Goal: Task Accomplishment & Management: Manage account settings

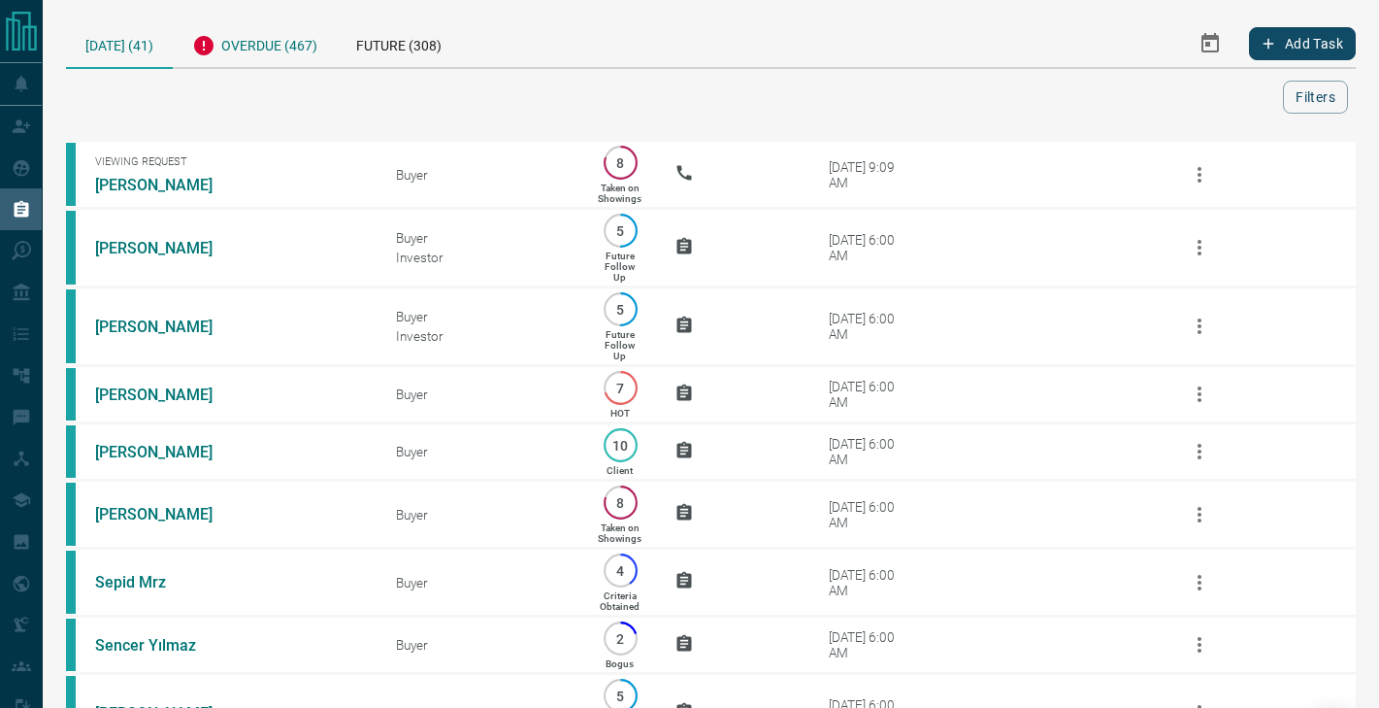
click at [281, 53] on div "Overdue (467)" at bounding box center [255, 43] width 164 height 48
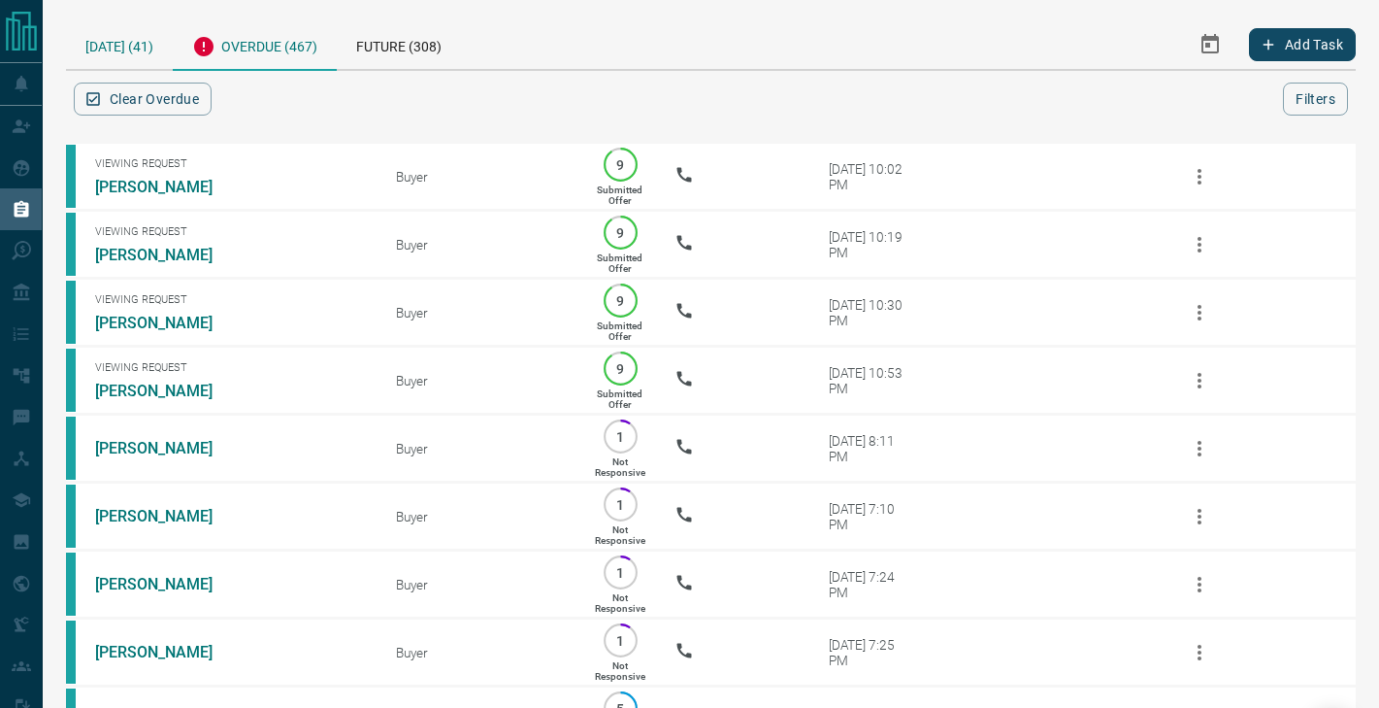
click at [142, 42] on div "[DATE] (41)" at bounding box center [119, 43] width 107 height 49
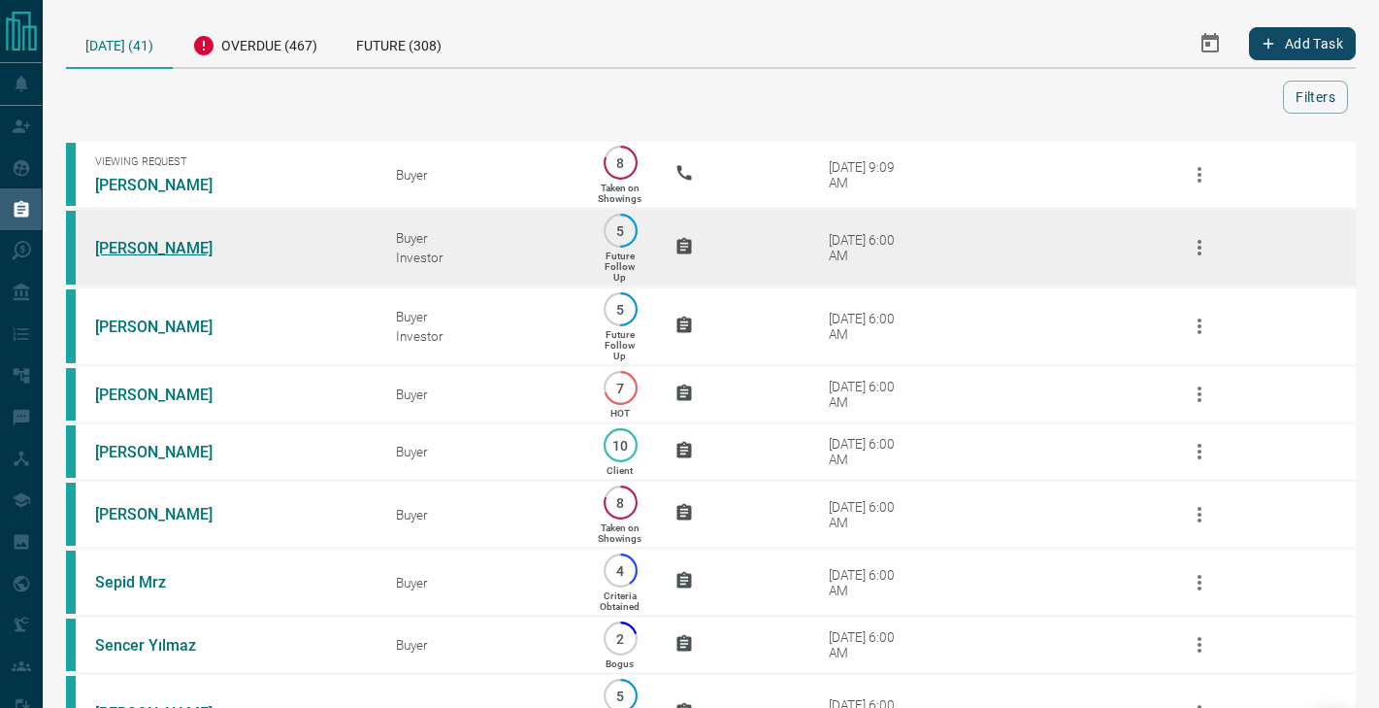
click at [170, 244] on link "[PERSON_NAME]" at bounding box center [168, 248] width 146 height 18
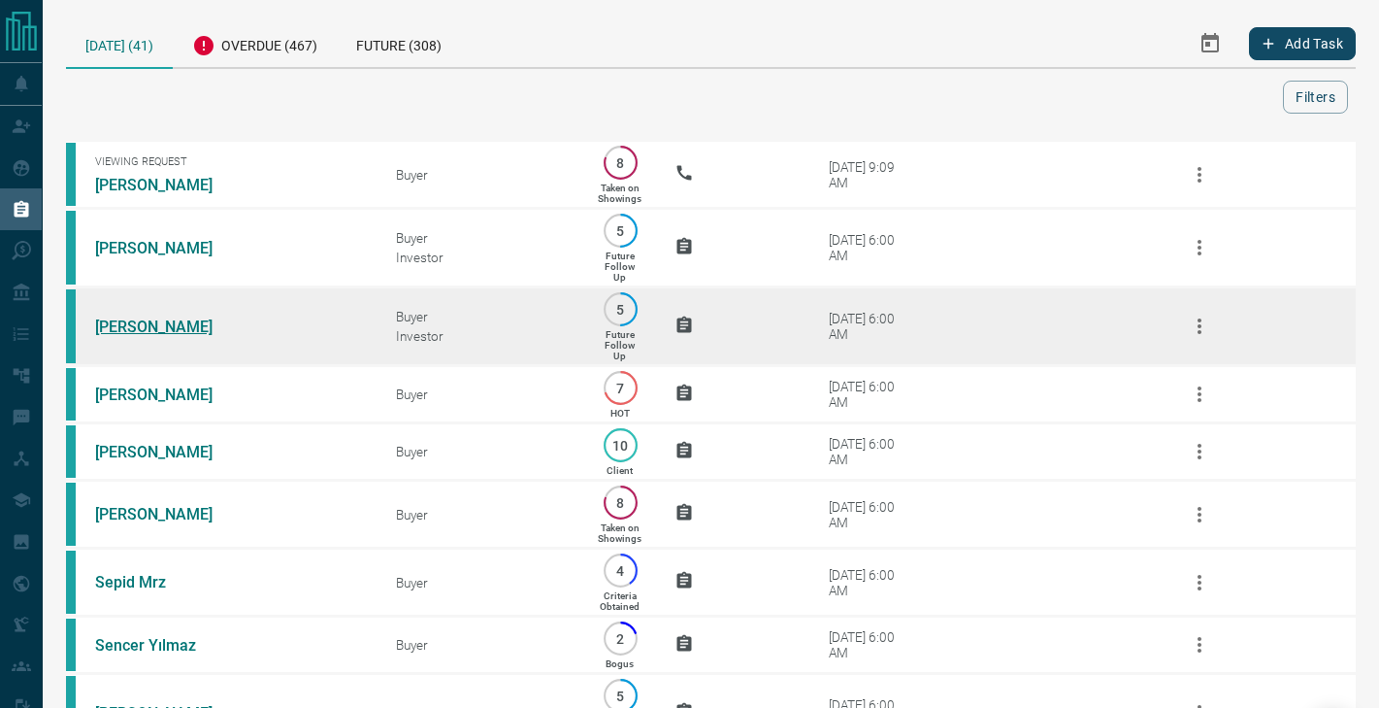
click at [164, 317] on link "[PERSON_NAME]" at bounding box center [168, 326] width 146 height 18
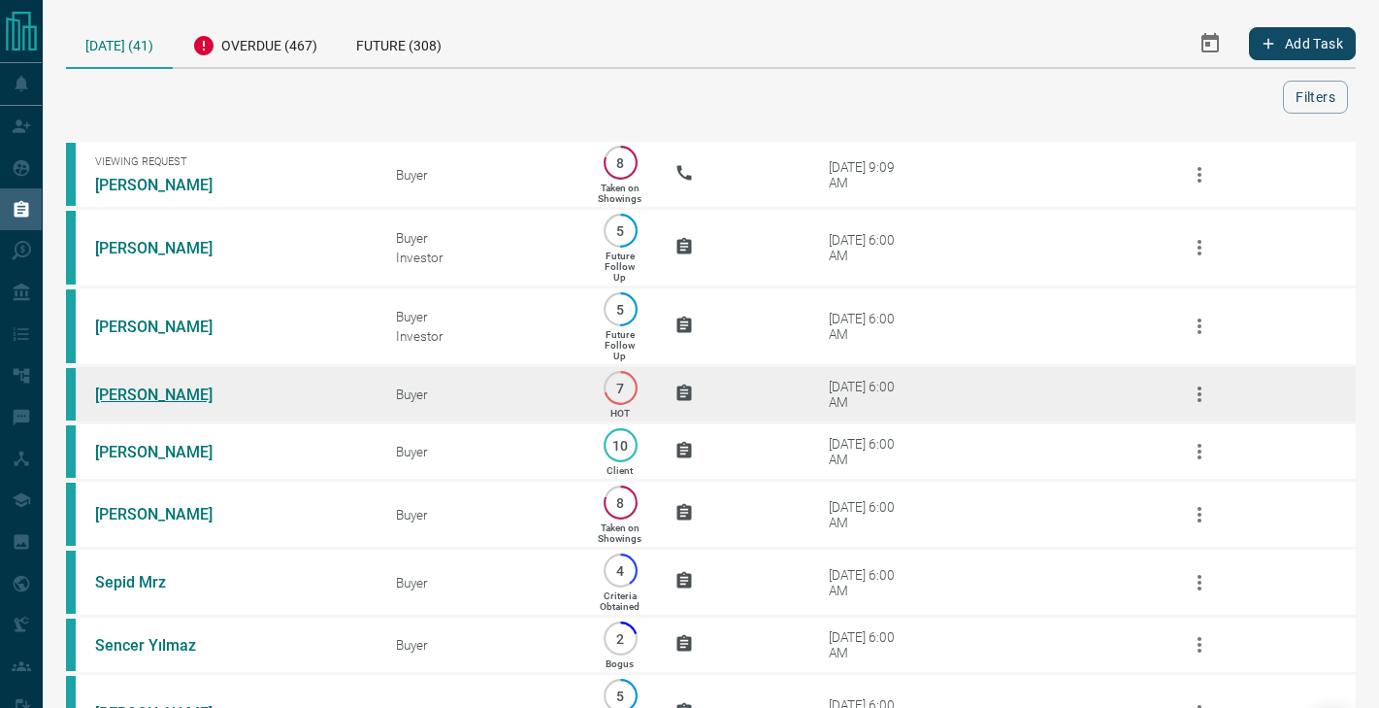
click at [163, 392] on link "[PERSON_NAME]" at bounding box center [168, 394] width 146 height 18
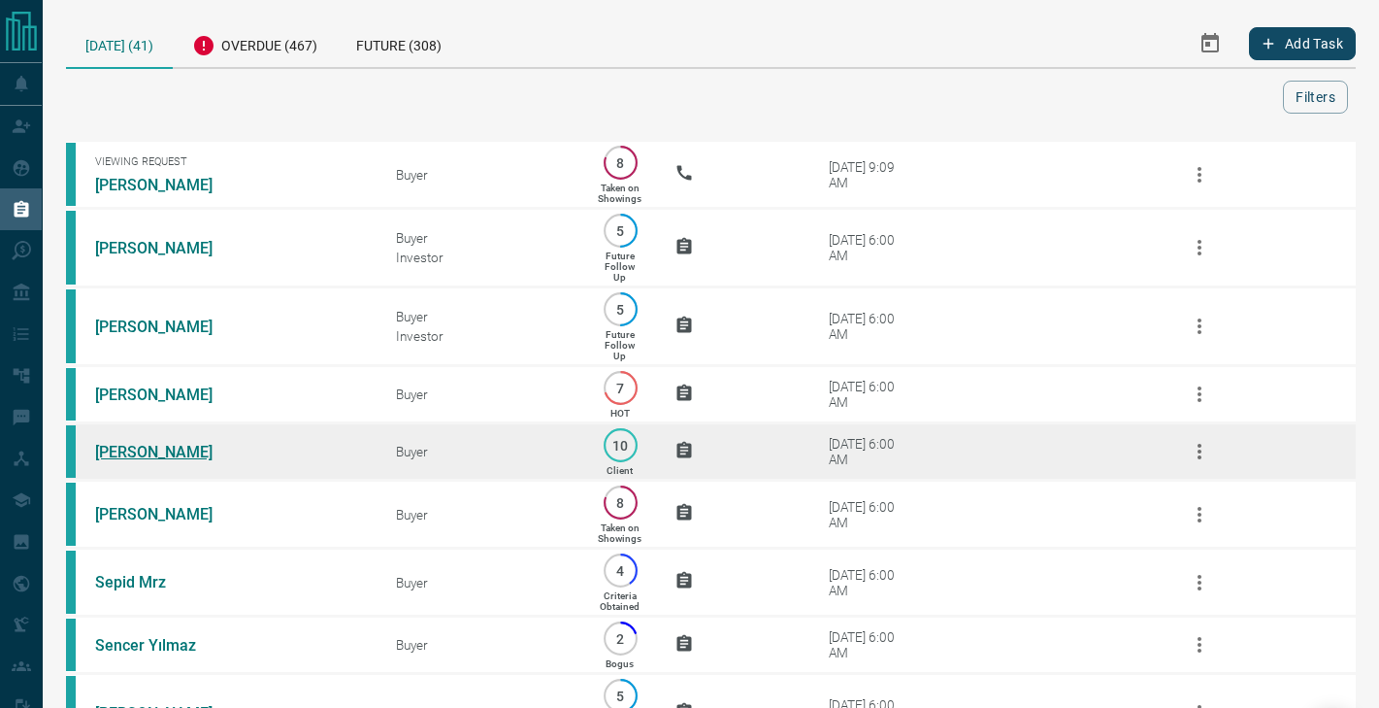
click at [155, 447] on link "[PERSON_NAME]" at bounding box center [168, 452] width 146 height 18
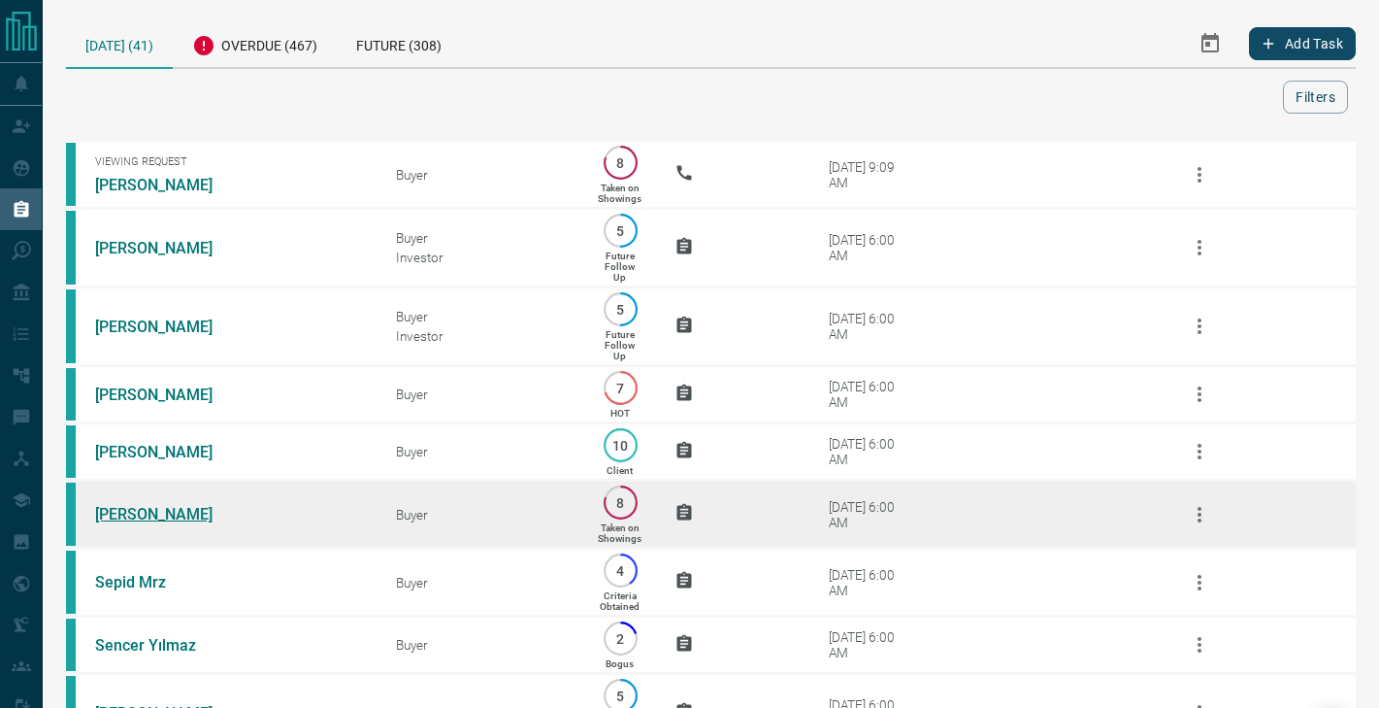
click at [155, 509] on link "[PERSON_NAME]" at bounding box center [168, 514] width 146 height 18
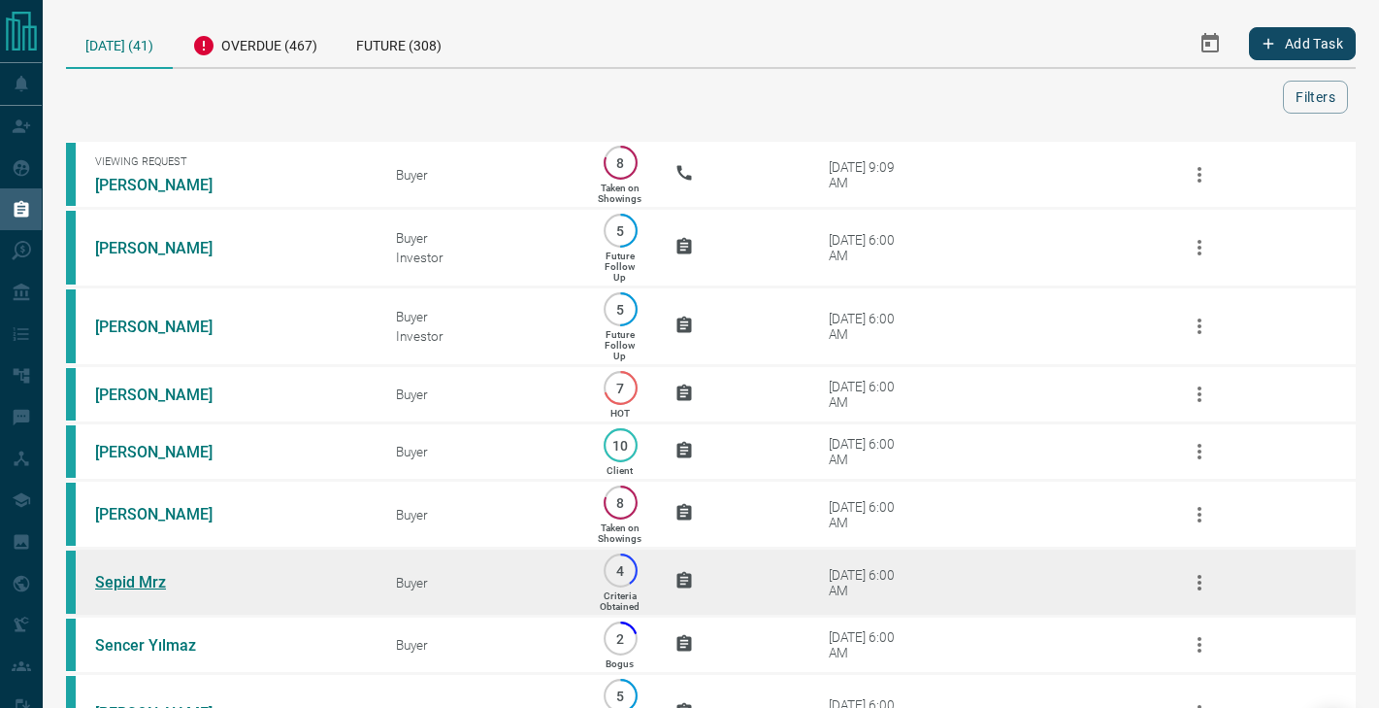
click at [147, 575] on link "Sepid Mrz" at bounding box center [168, 582] width 146 height 18
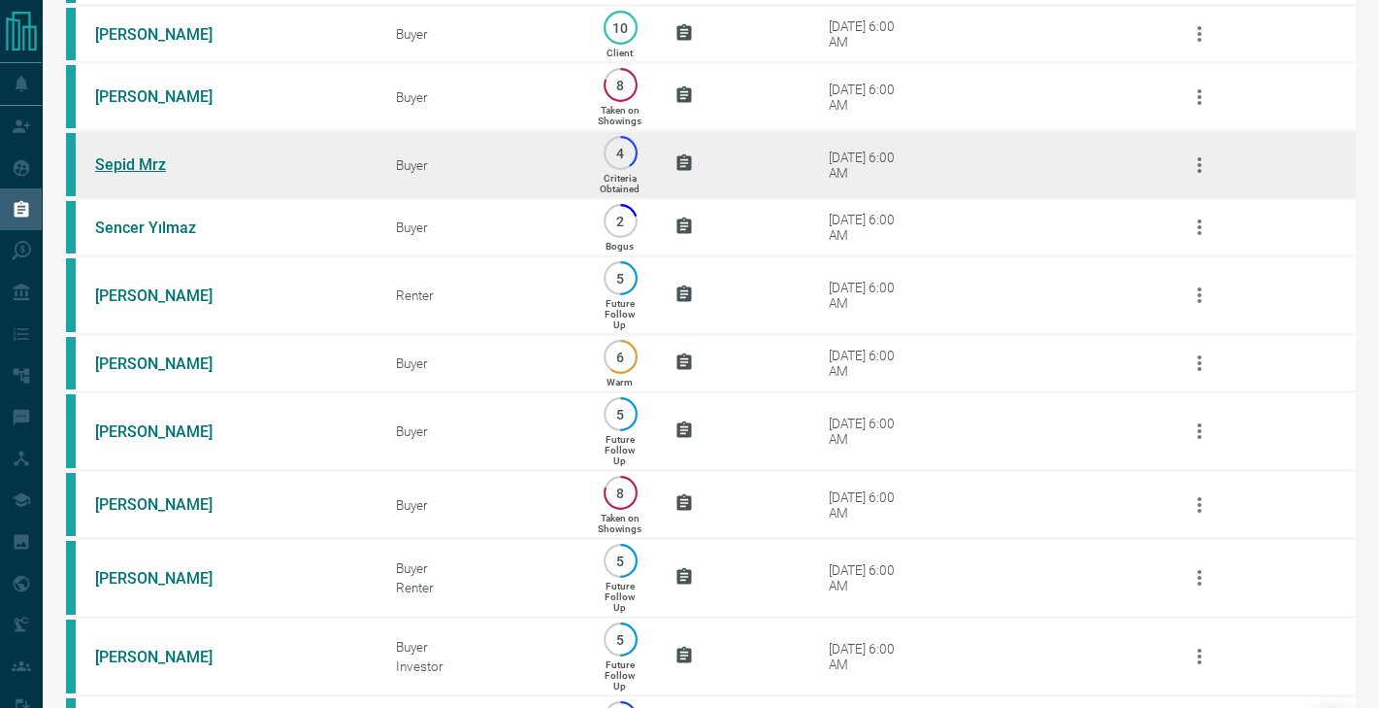
scroll to position [431, 0]
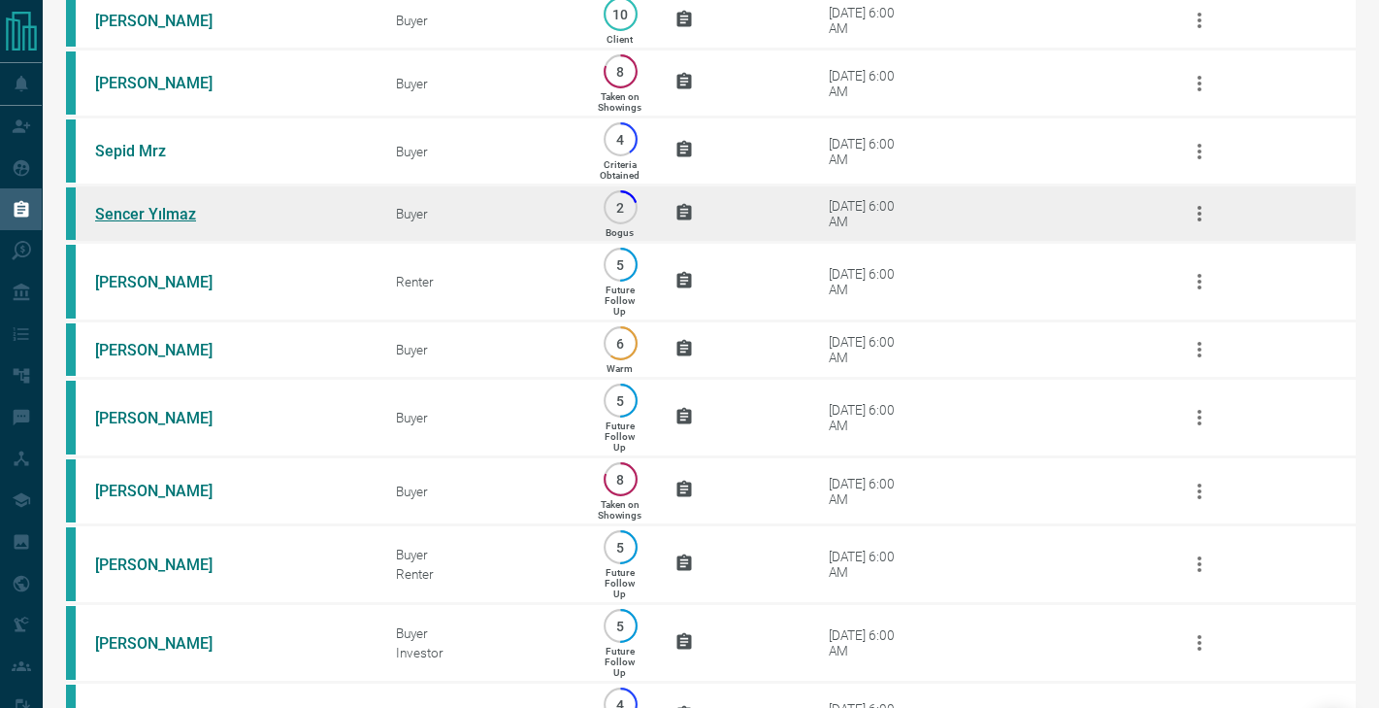
click at [184, 216] on link "Sencer Yılmaz" at bounding box center [168, 214] width 146 height 18
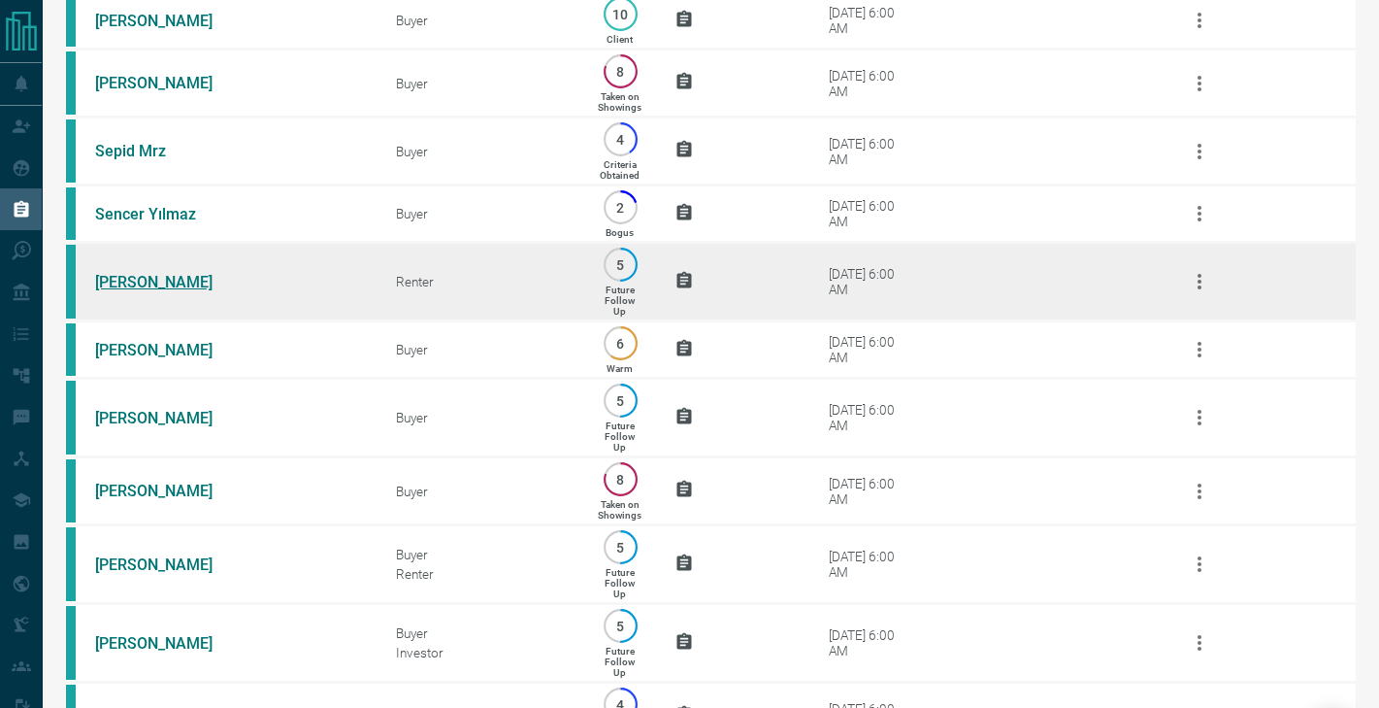
click at [171, 278] on link "[PERSON_NAME]" at bounding box center [168, 282] width 146 height 18
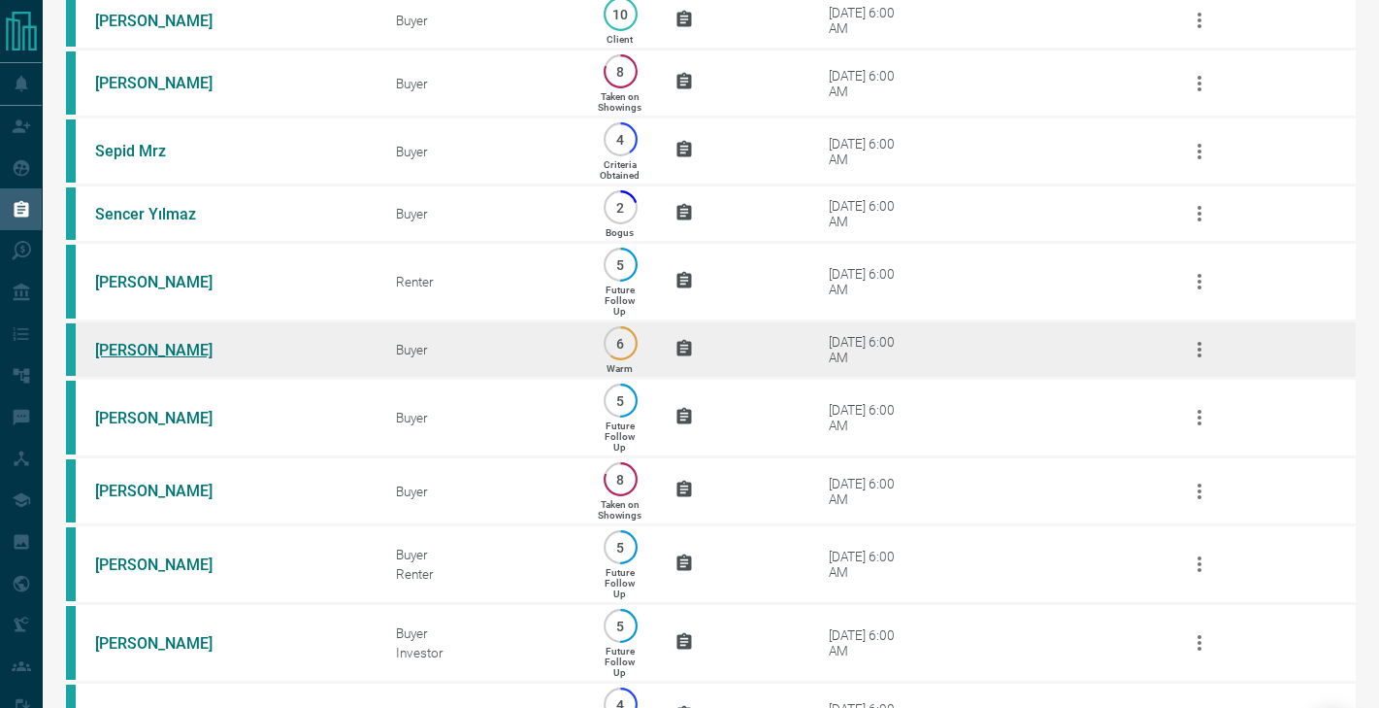
click at [166, 346] on link "[PERSON_NAME]" at bounding box center [168, 350] width 146 height 18
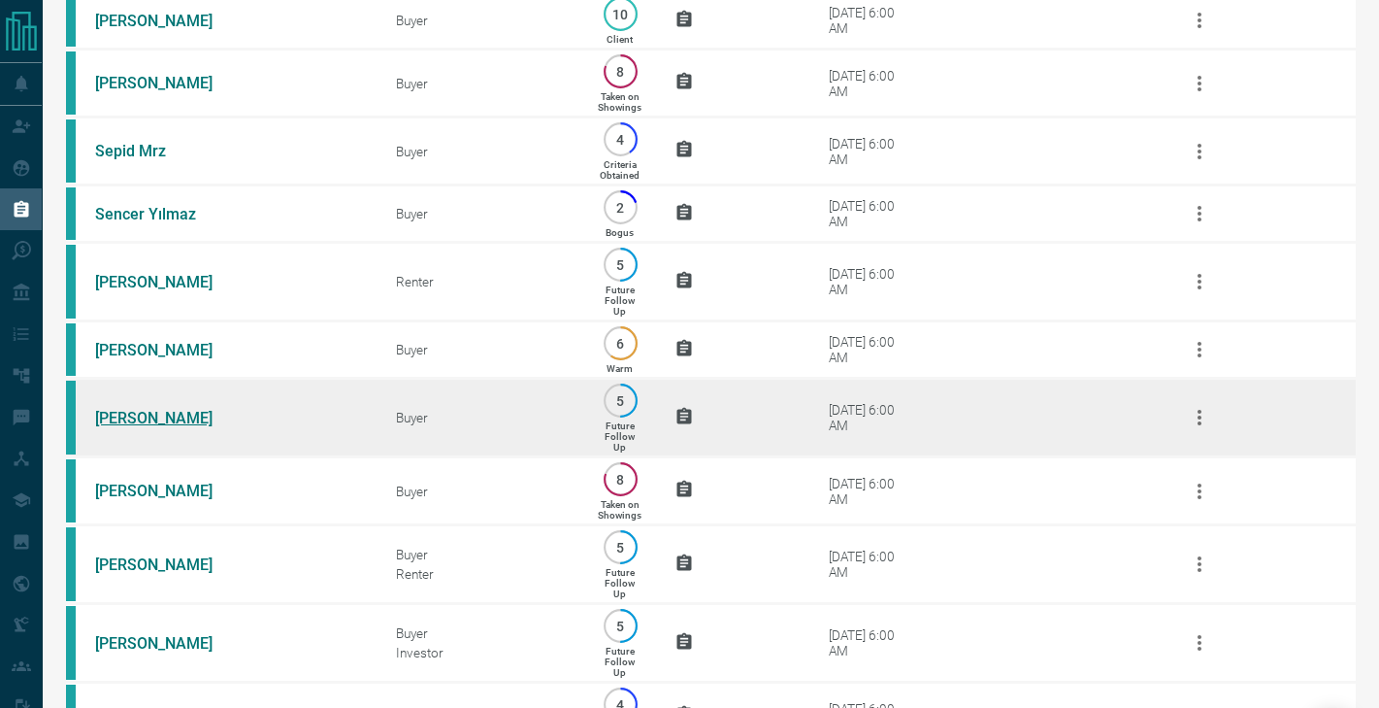
click at [160, 414] on link "[PERSON_NAME]" at bounding box center [168, 418] width 146 height 18
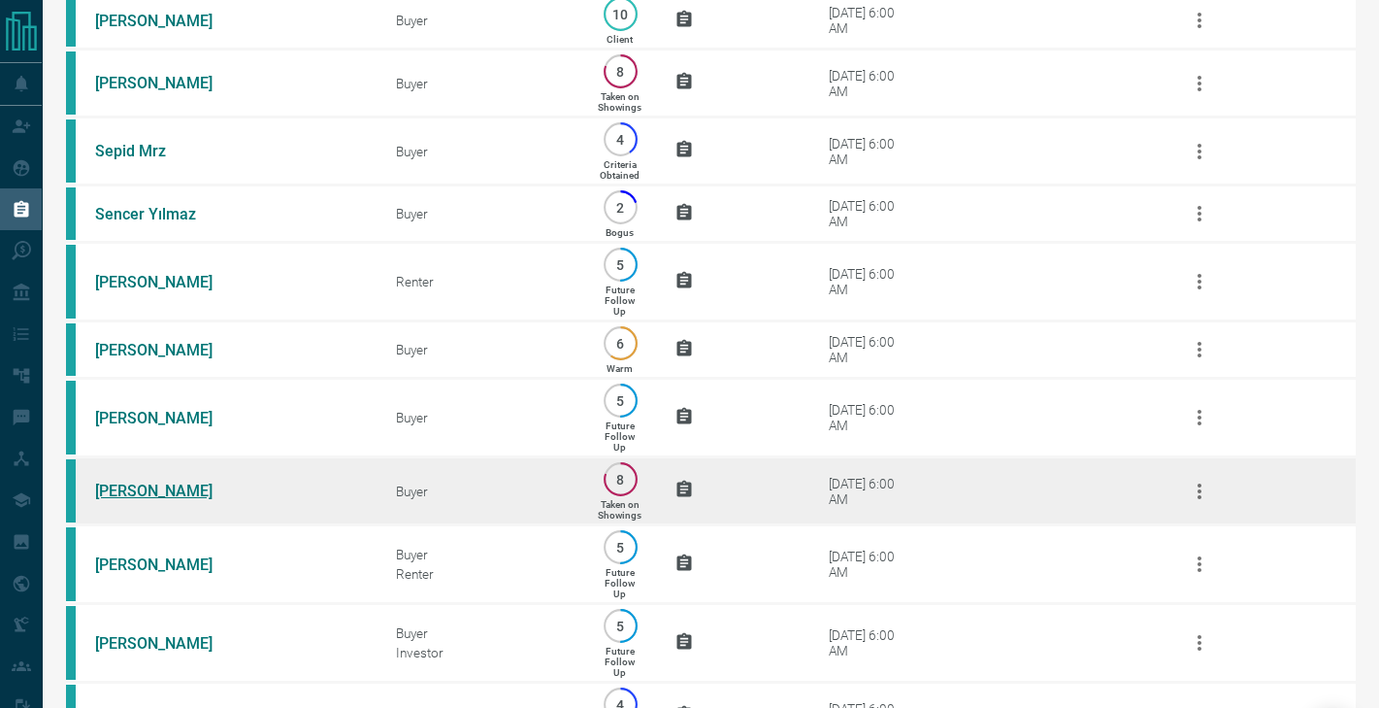
click at [152, 487] on link "[PERSON_NAME]" at bounding box center [168, 490] width 146 height 18
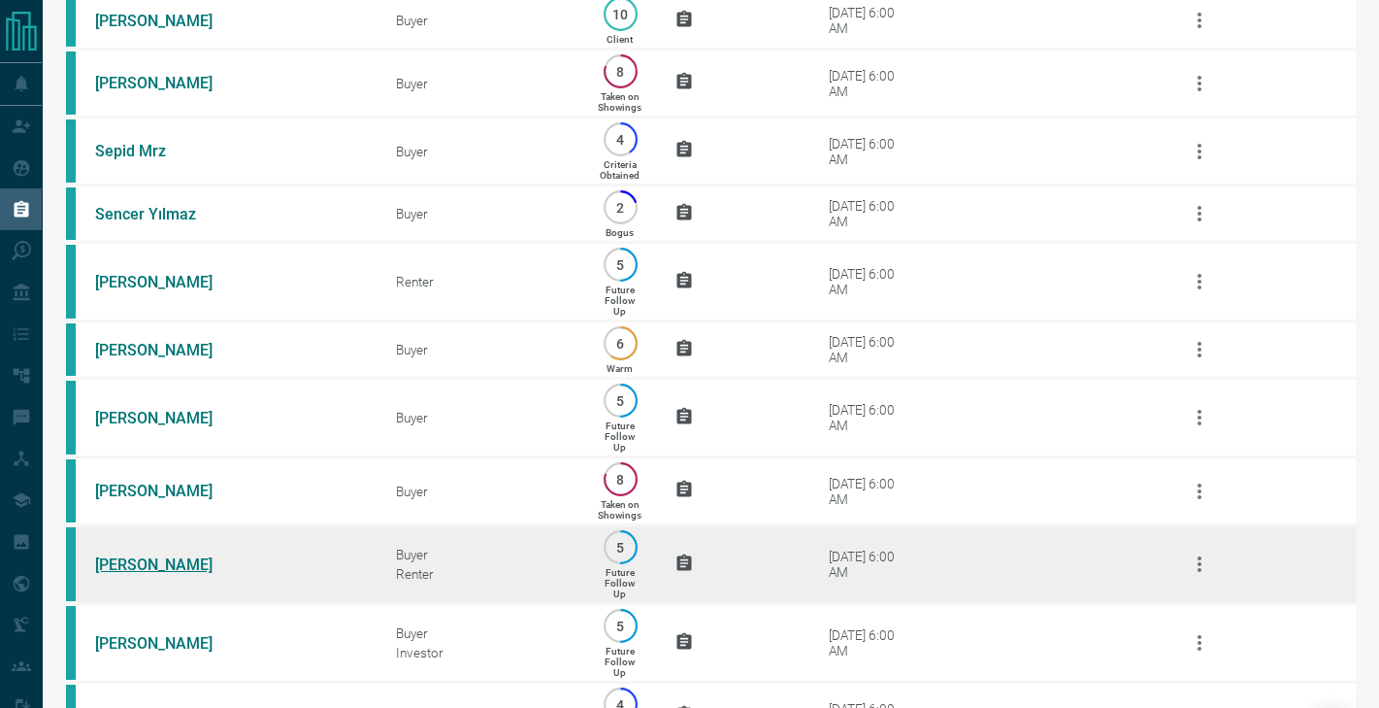
click at [129, 558] on link "[PERSON_NAME]" at bounding box center [168, 564] width 146 height 18
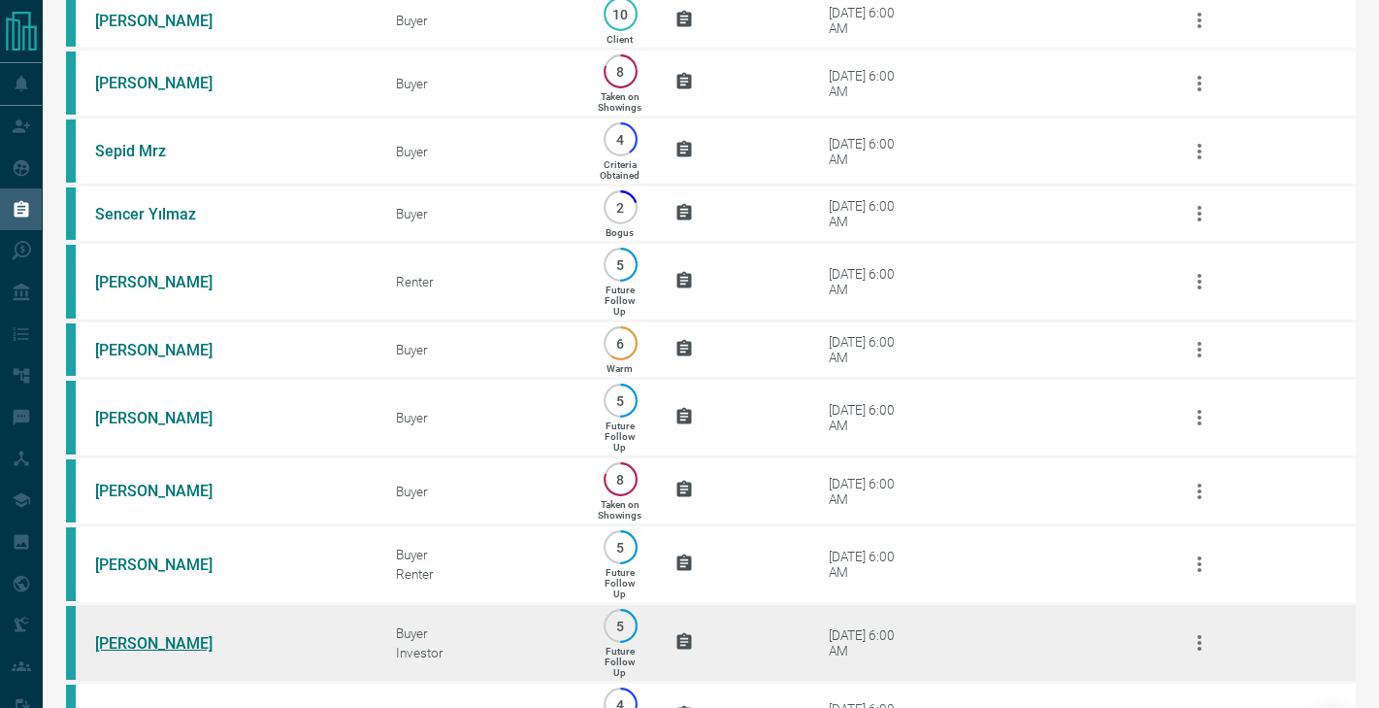
click at [129, 642] on link "[PERSON_NAME]" at bounding box center [168, 643] width 146 height 18
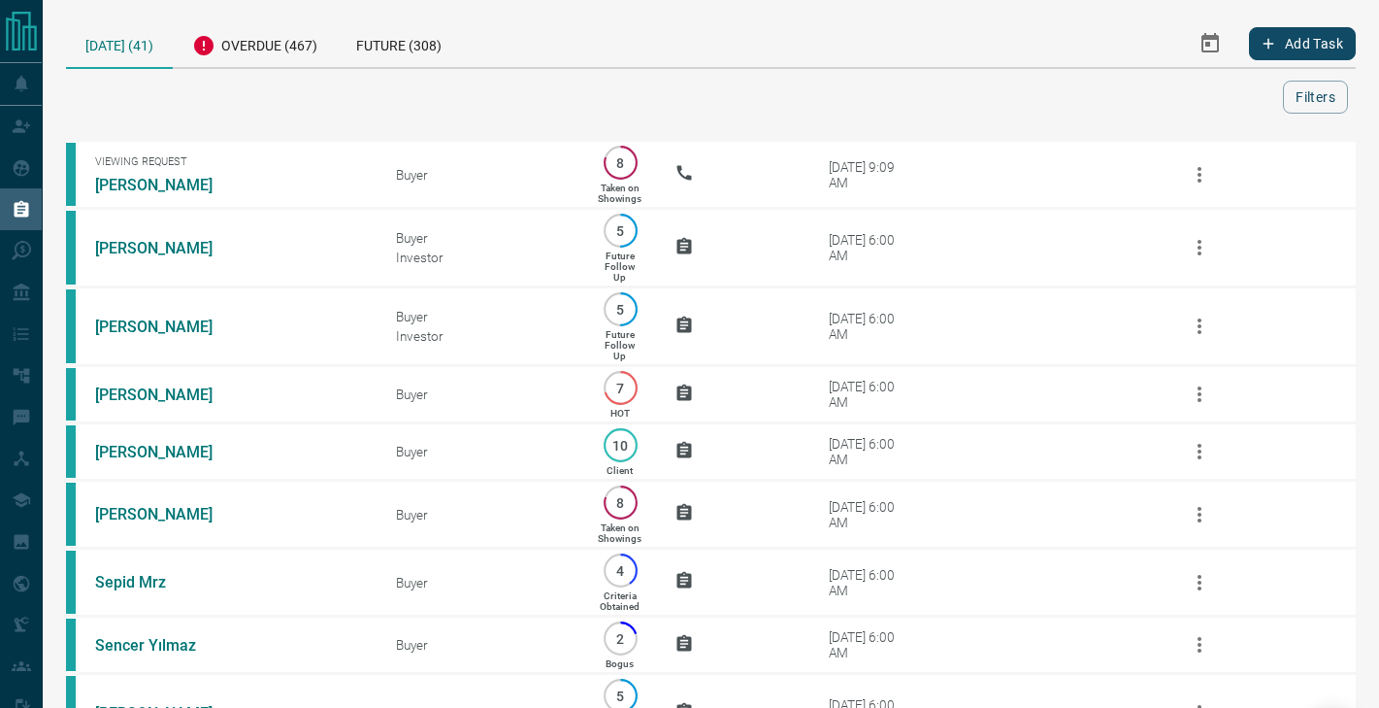
scroll to position [0, 0]
click at [262, 35] on div "Overdue (467)" at bounding box center [255, 43] width 164 height 48
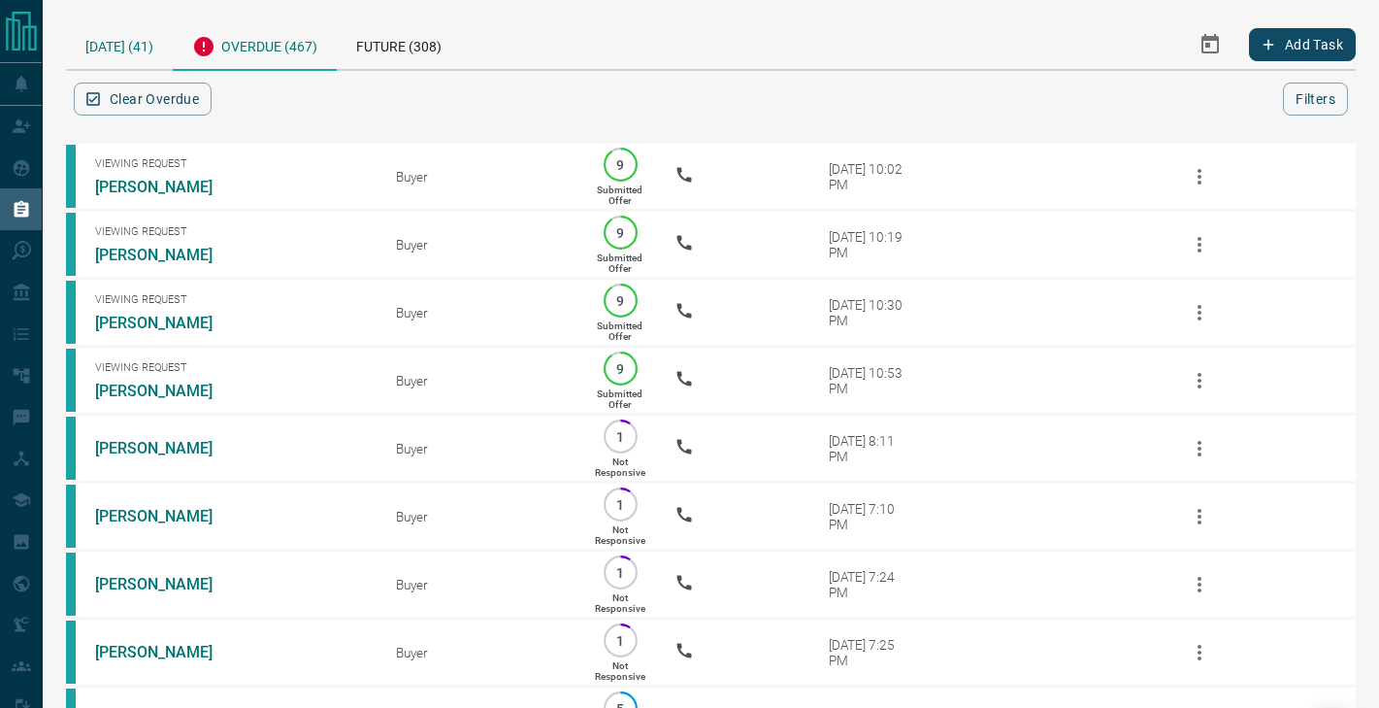
click at [146, 34] on div "[DATE] (41)" at bounding box center [119, 43] width 107 height 49
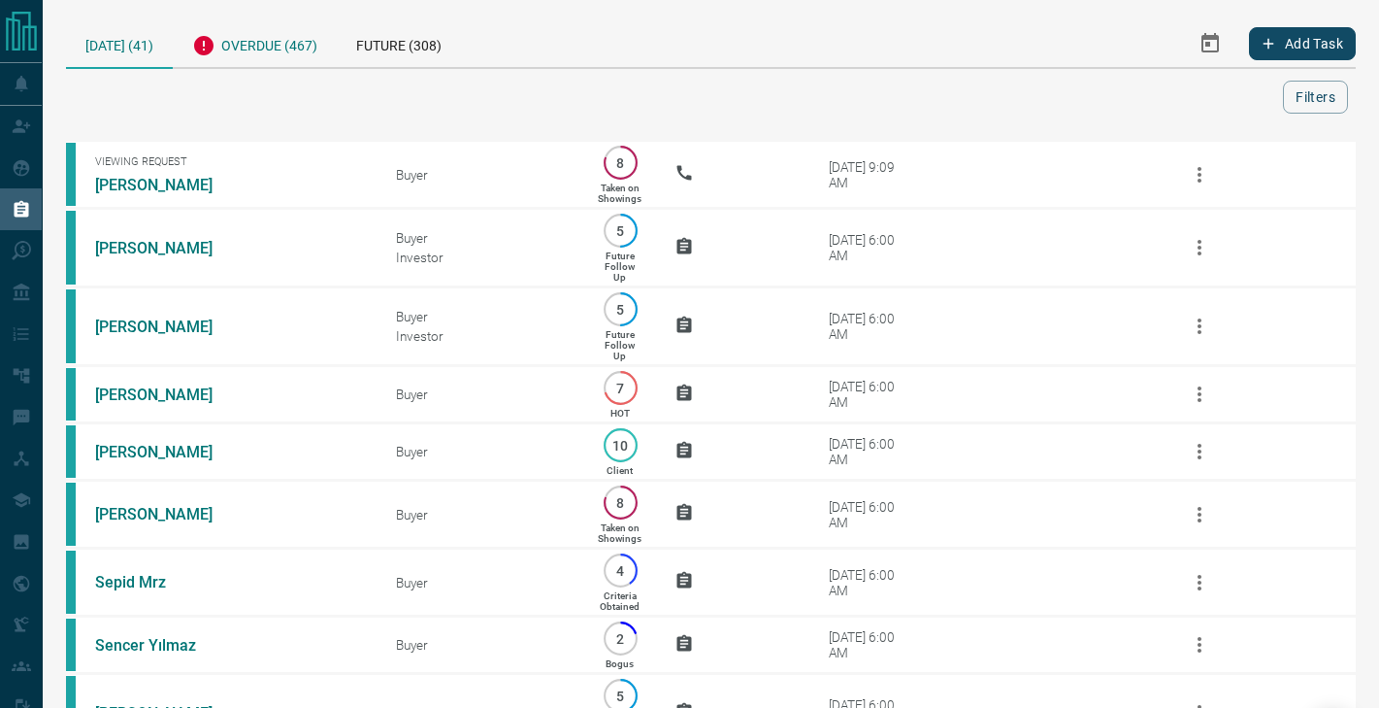
click at [271, 53] on div "Overdue (467)" at bounding box center [255, 43] width 164 height 48
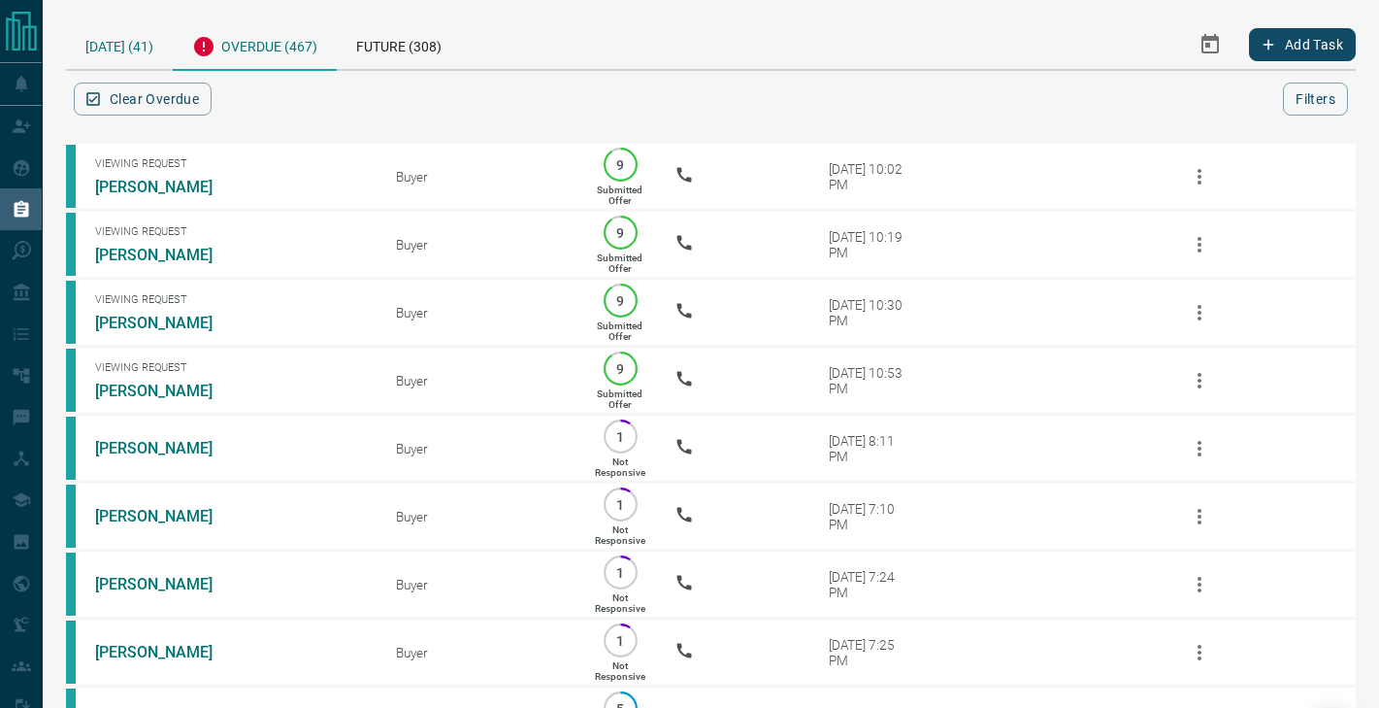
click at [146, 35] on div "[DATE] (41)" at bounding box center [119, 43] width 107 height 49
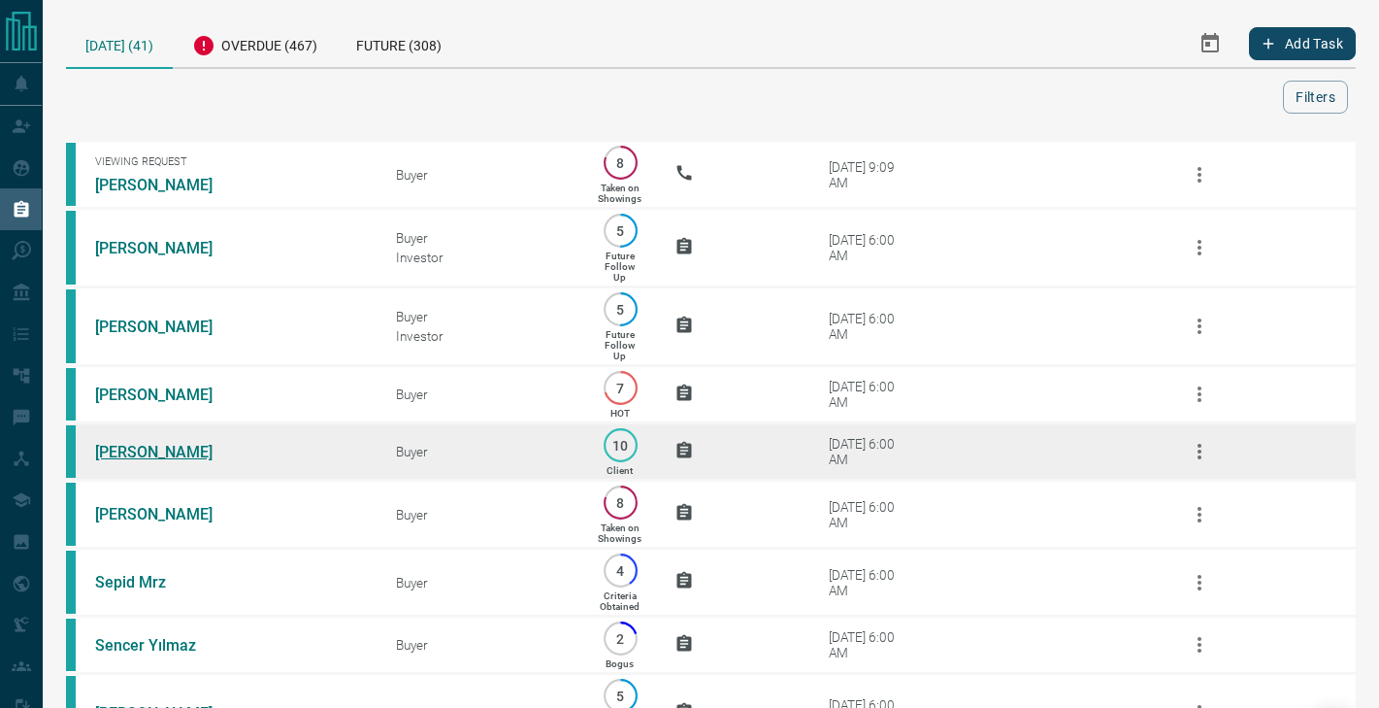
click at [158, 448] on link "[PERSON_NAME]" at bounding box center [168, 452] width 146 height 18
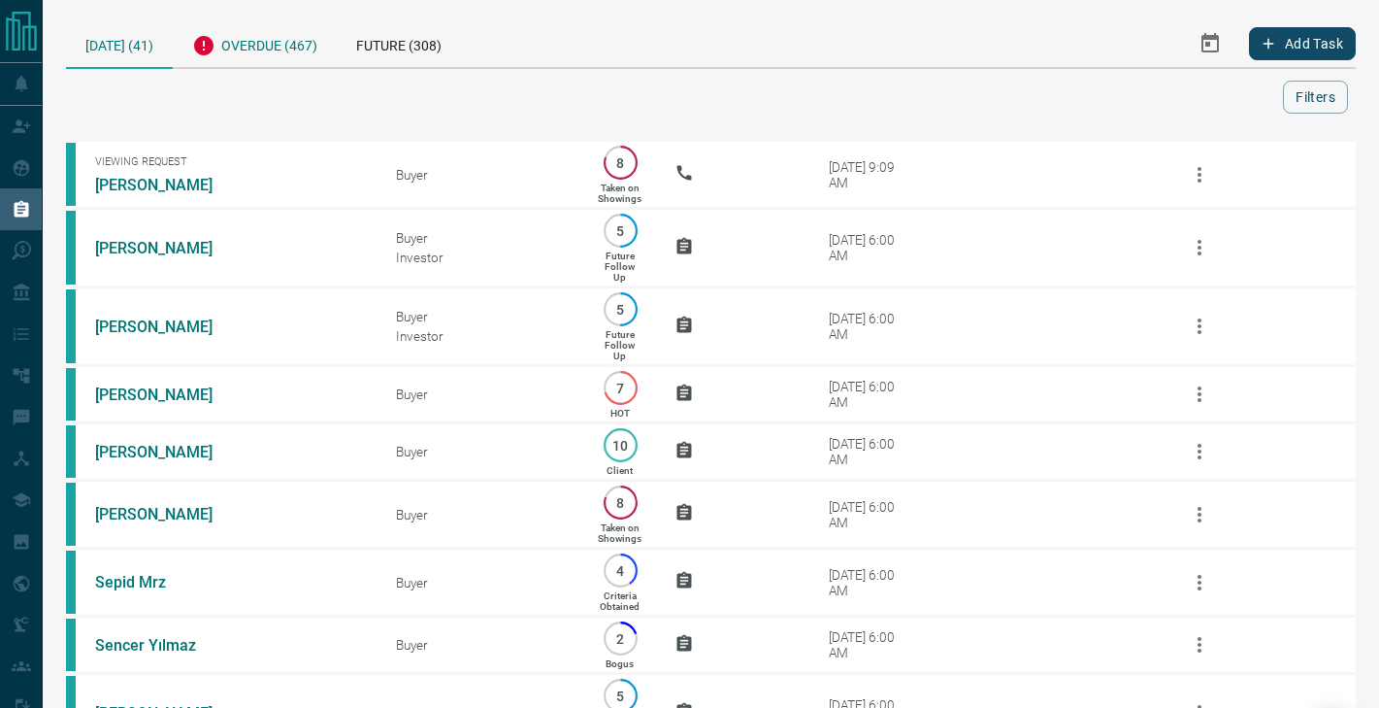
click at [253, 61] on div "Overdue (467)" at bounding box center [255, 43] width 164 height 48
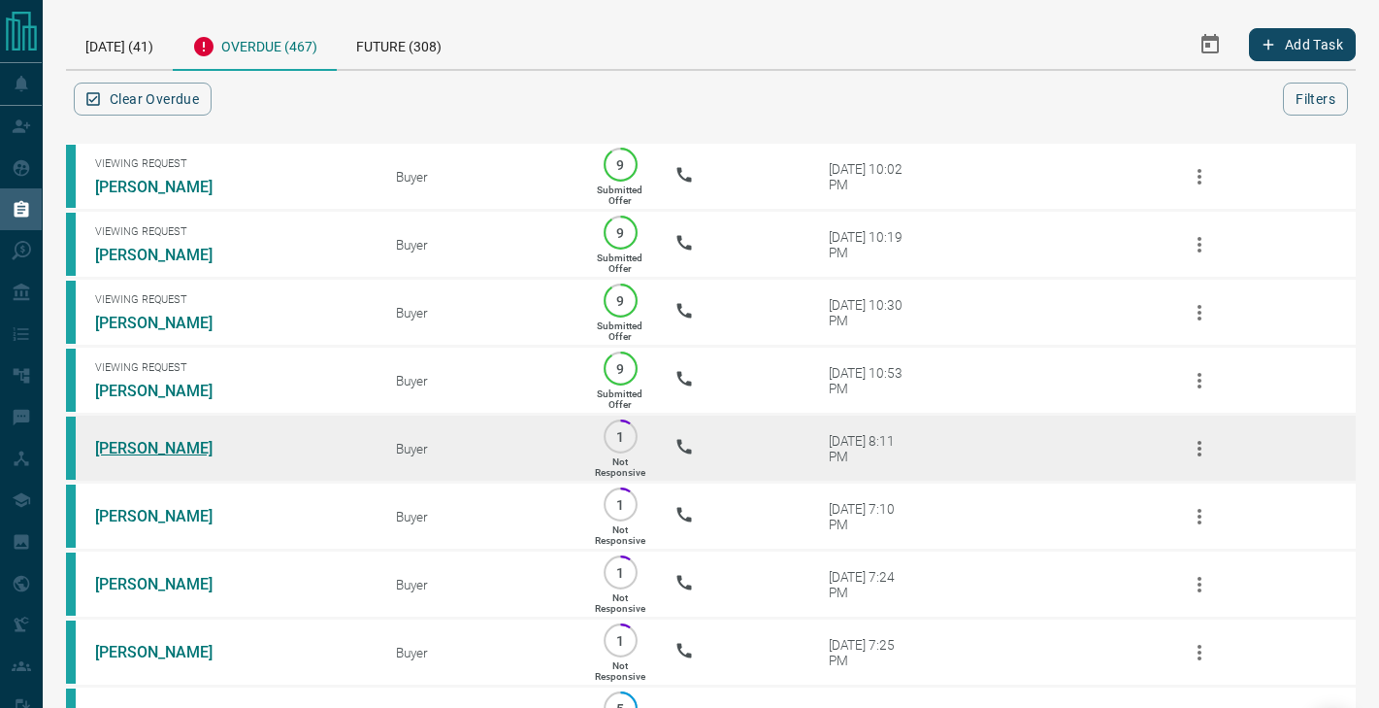
click at [133, 446] on link "[PERSON_NAME]" at bounding box center [168, 448] width 146 height 18
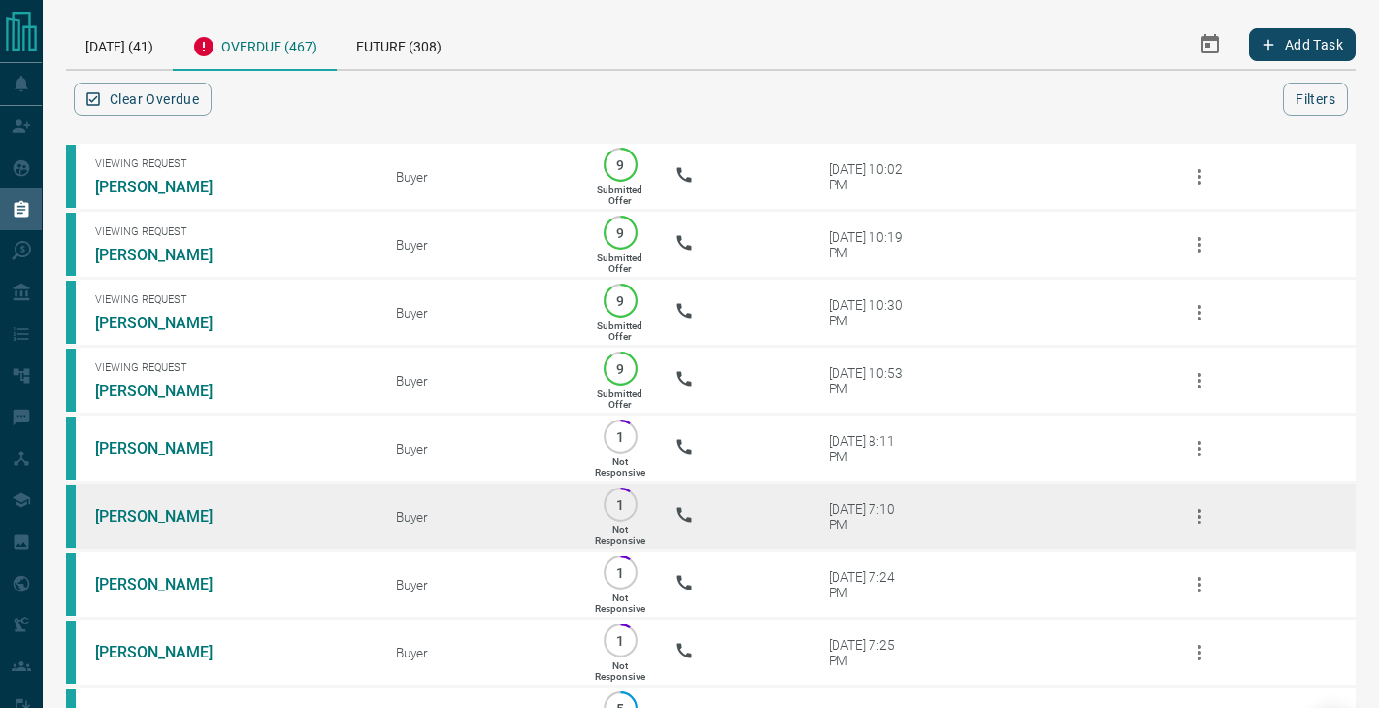
click at [131, 513] on link "[PERSON_NAME]" at bounding box center [168, 516] width 146 height 18
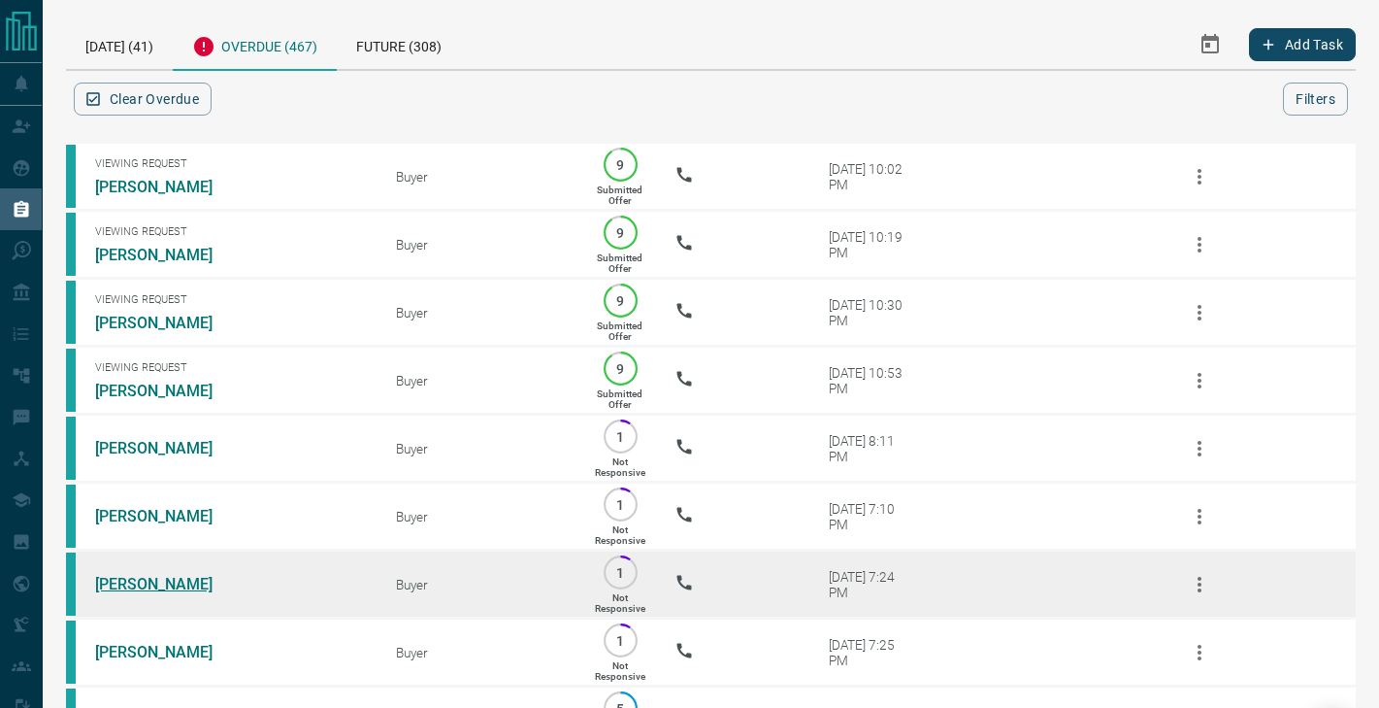
click at [130, 581] on link "[PERSON_NAME]" at bounding box center [168, 584] width 146 height 18
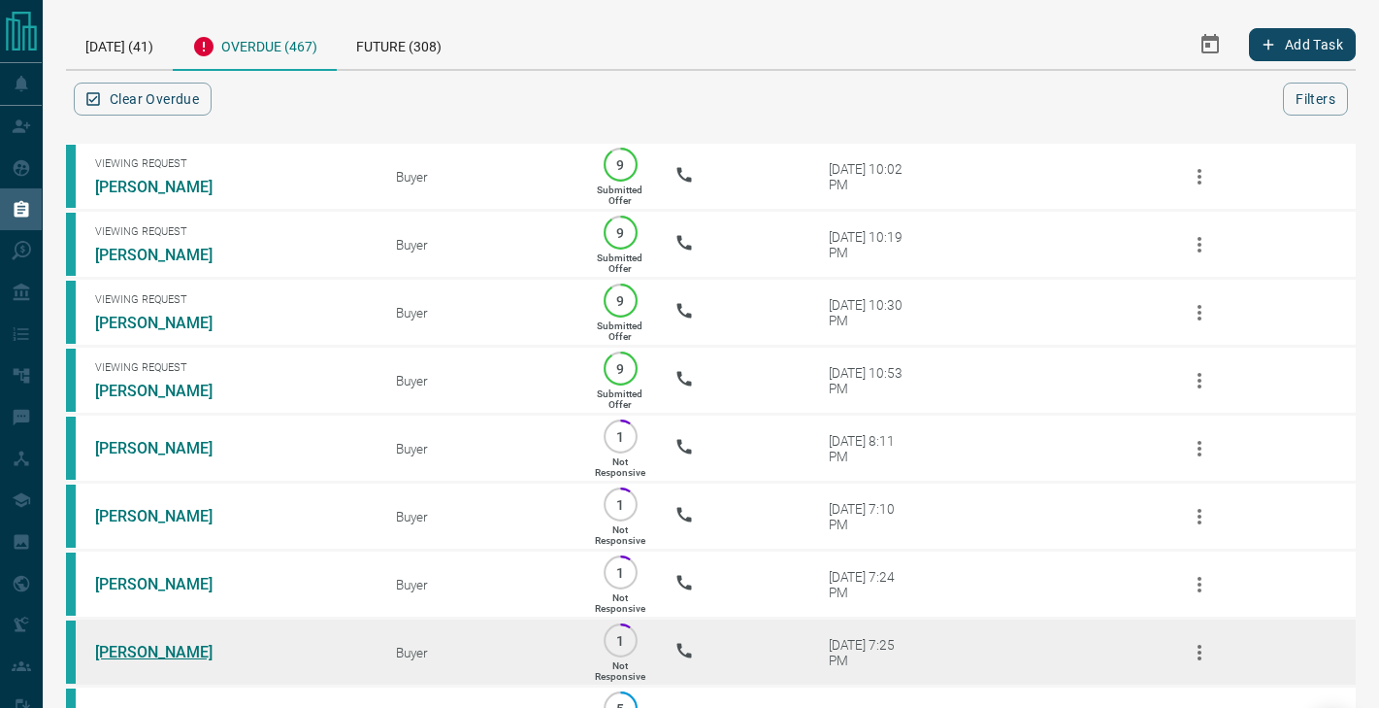
click at [130, 647] on link "[PERSON_NAME]" at bounding box center [168, 651] width 146 height 18
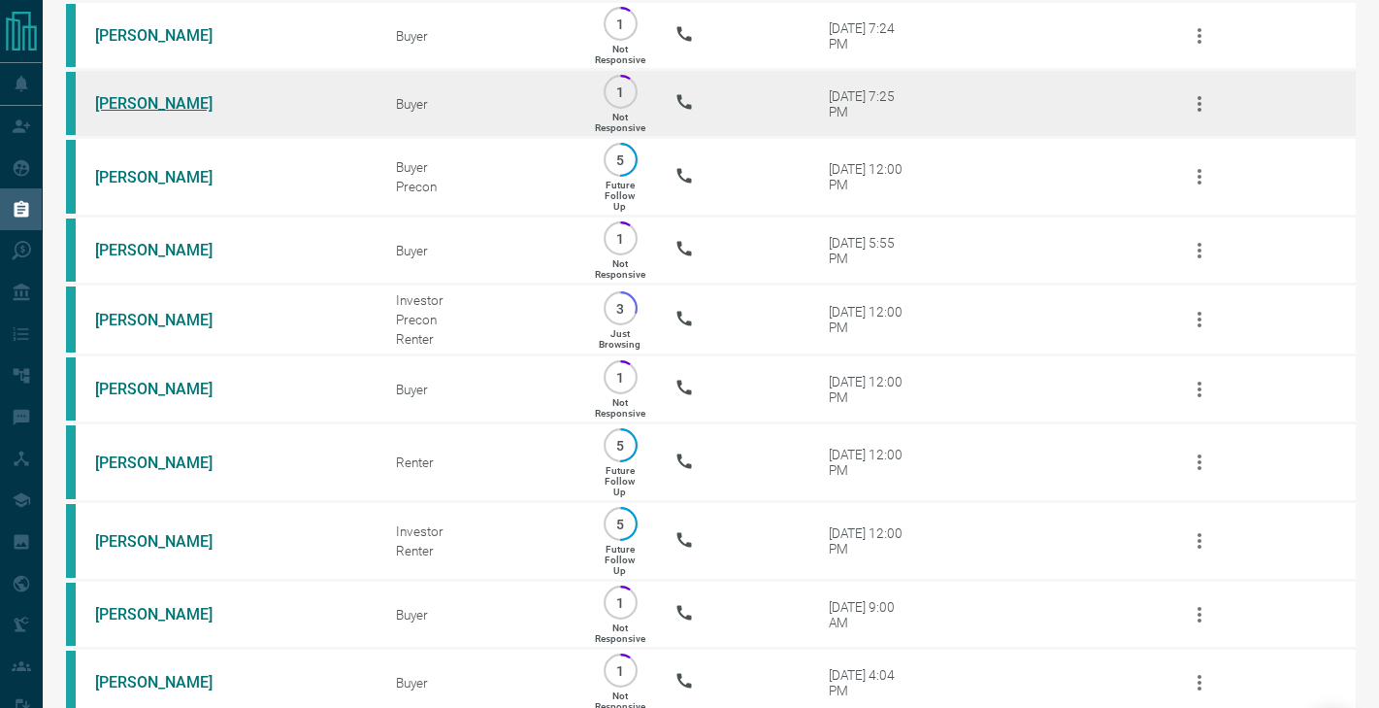
scroll to position [577, 0]
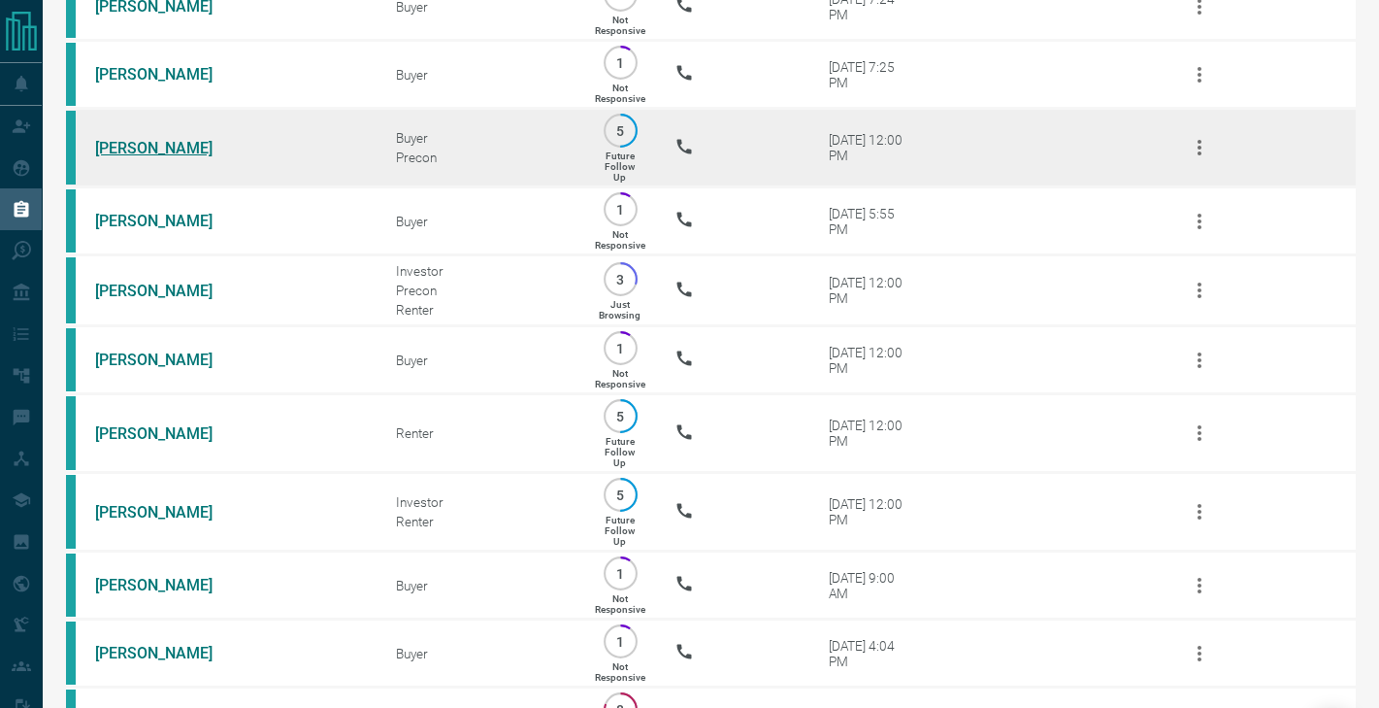
click at [136, 143] on link "[PERSON_NAME]" at bounding box center [168, 148] width 146 height 18
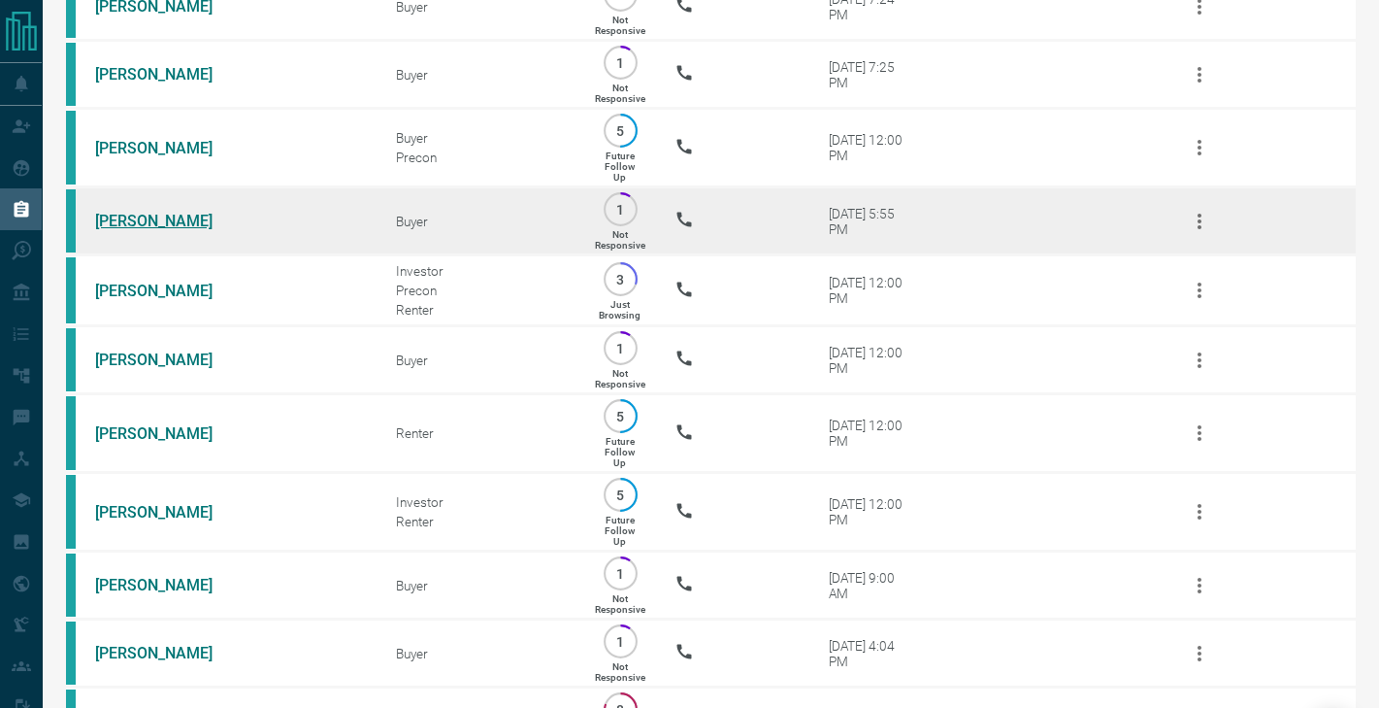
click at [136, 212] on link "[PERSON_NAME]" at bounding box center [168, 221] width 146 height 18
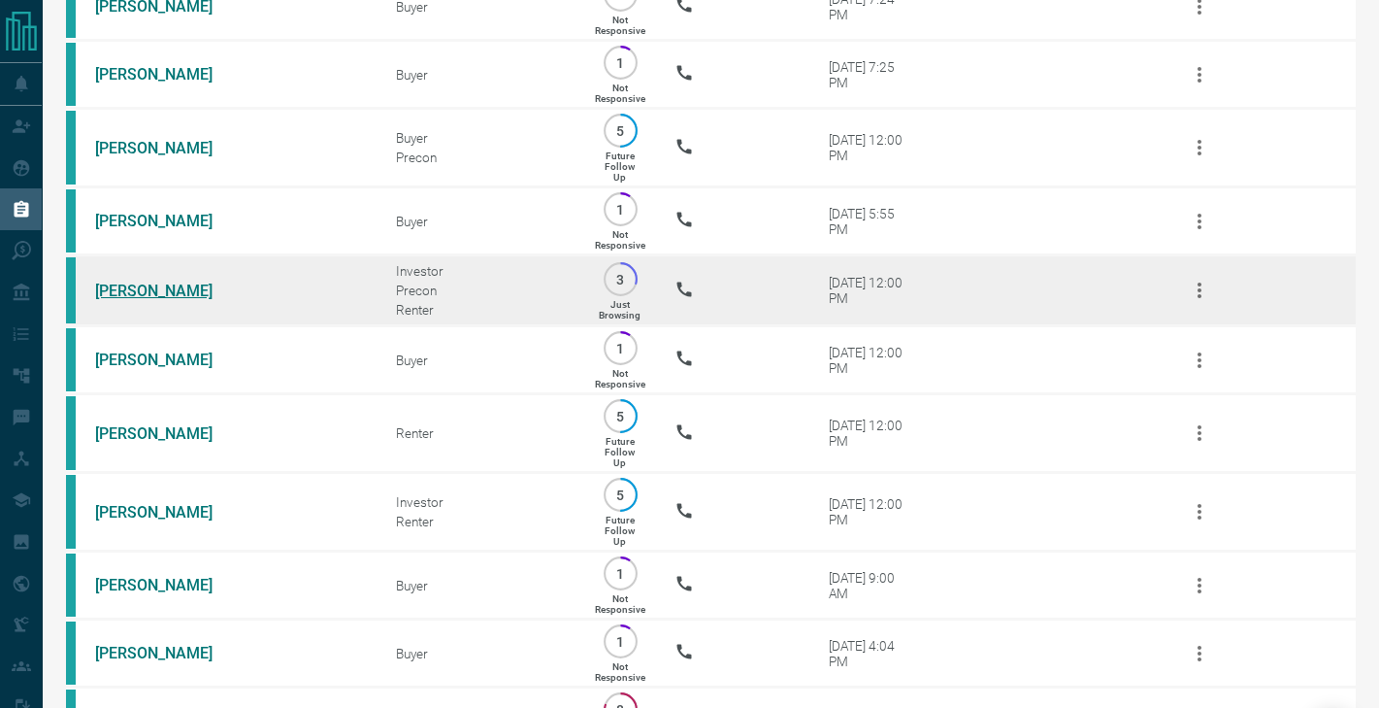
click at [136, 286] on link "[PERSON_NAME]" at bounding box center [168, 290] width 146 height 18
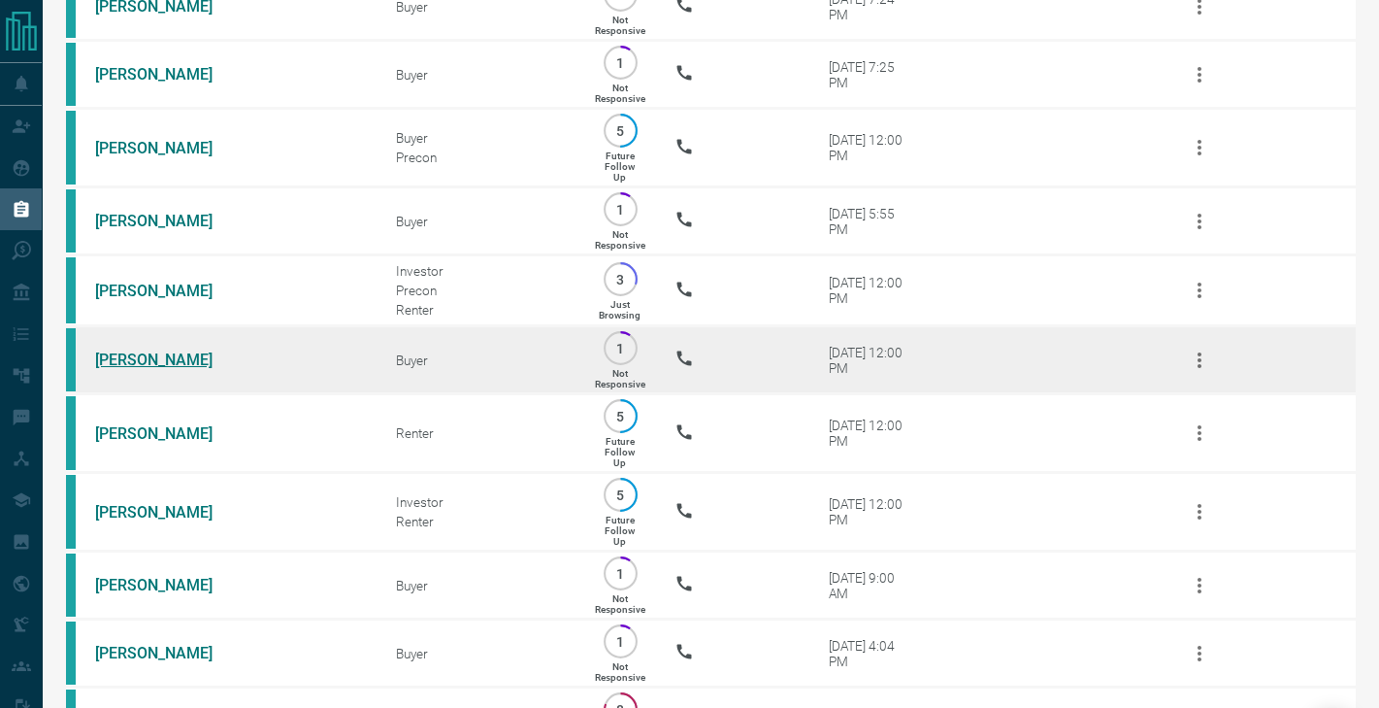
click at [136, 357] on link "[PERSON_NAME]" at bounding box center [168, 359] width 146 height 18
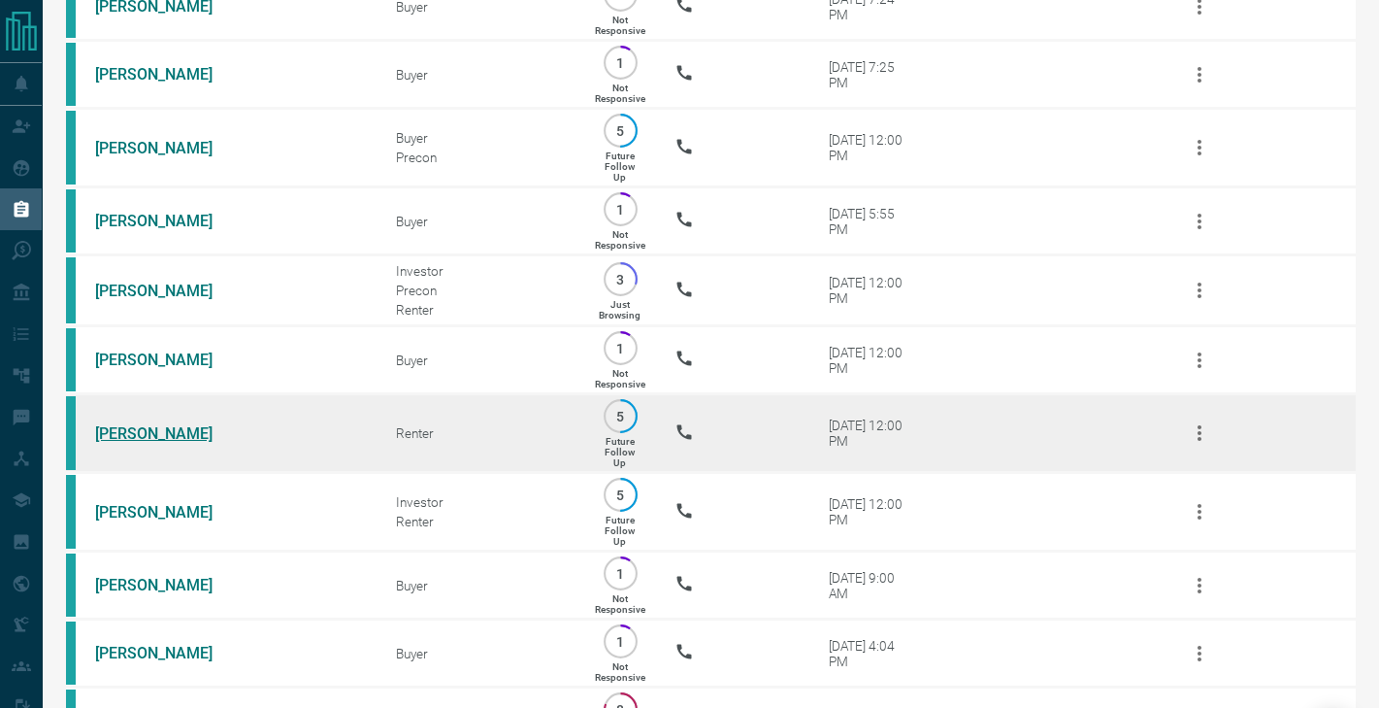
click at [136, 435] on link "[PERSON_NAME]" at bounding box center [168, 433] width 146 height 18
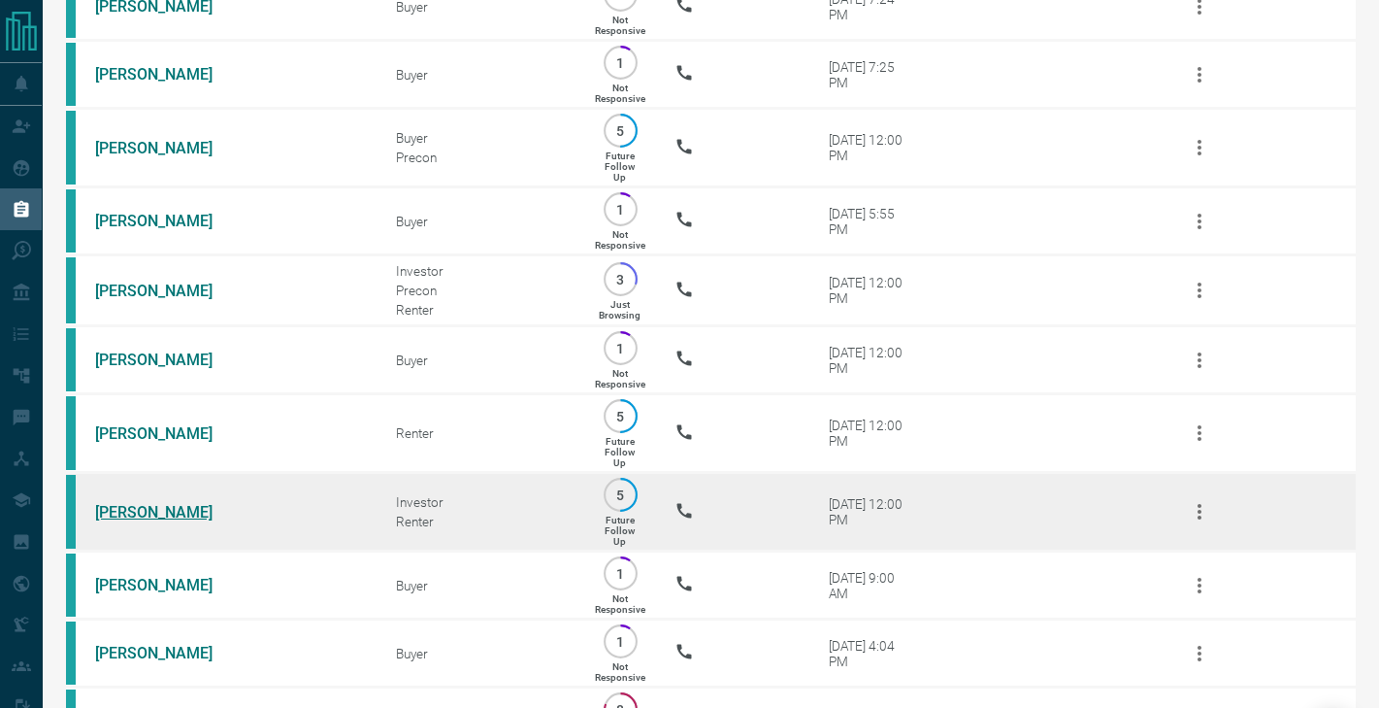
click at [136, 508] on link "[PERSON_NAME]" at bounding box center [168, 512] width 146 height 18
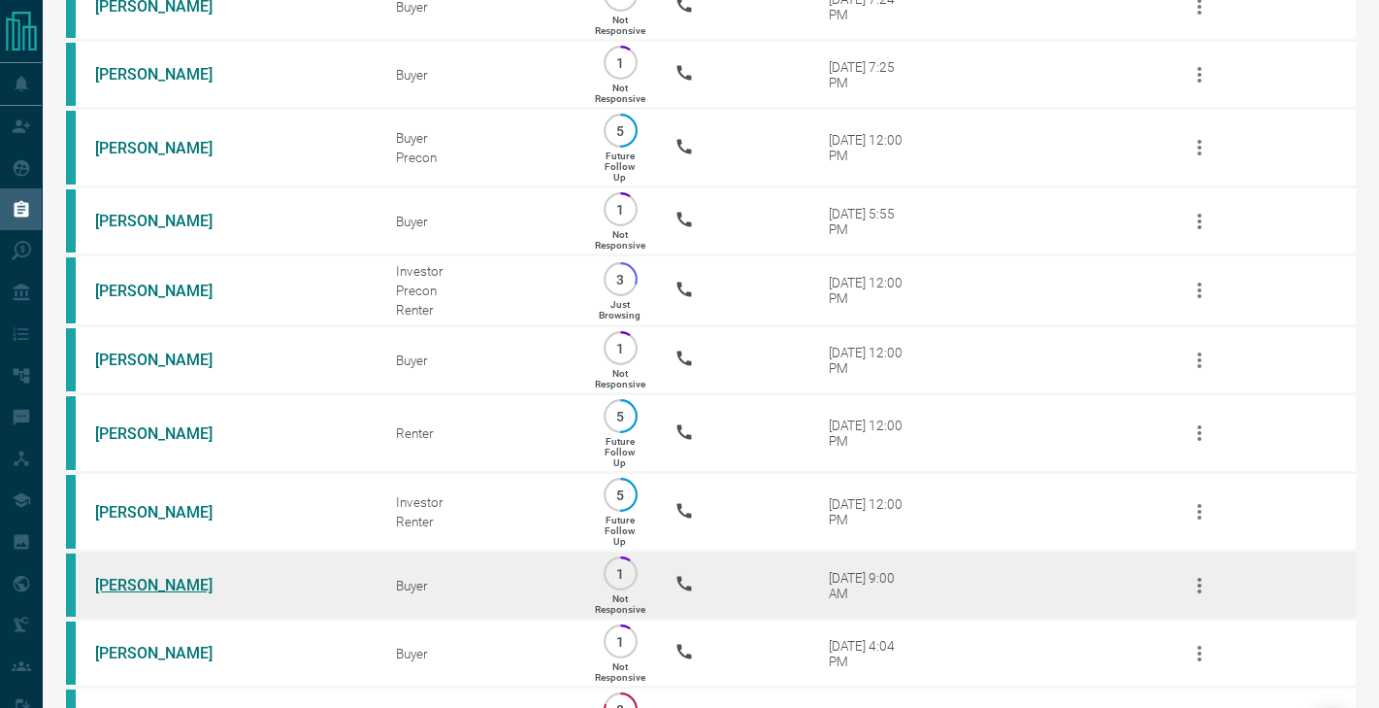
click at [133, 585] on link "[PERSON_NAME]" at bounding box center [168, 585] width 146 height 18
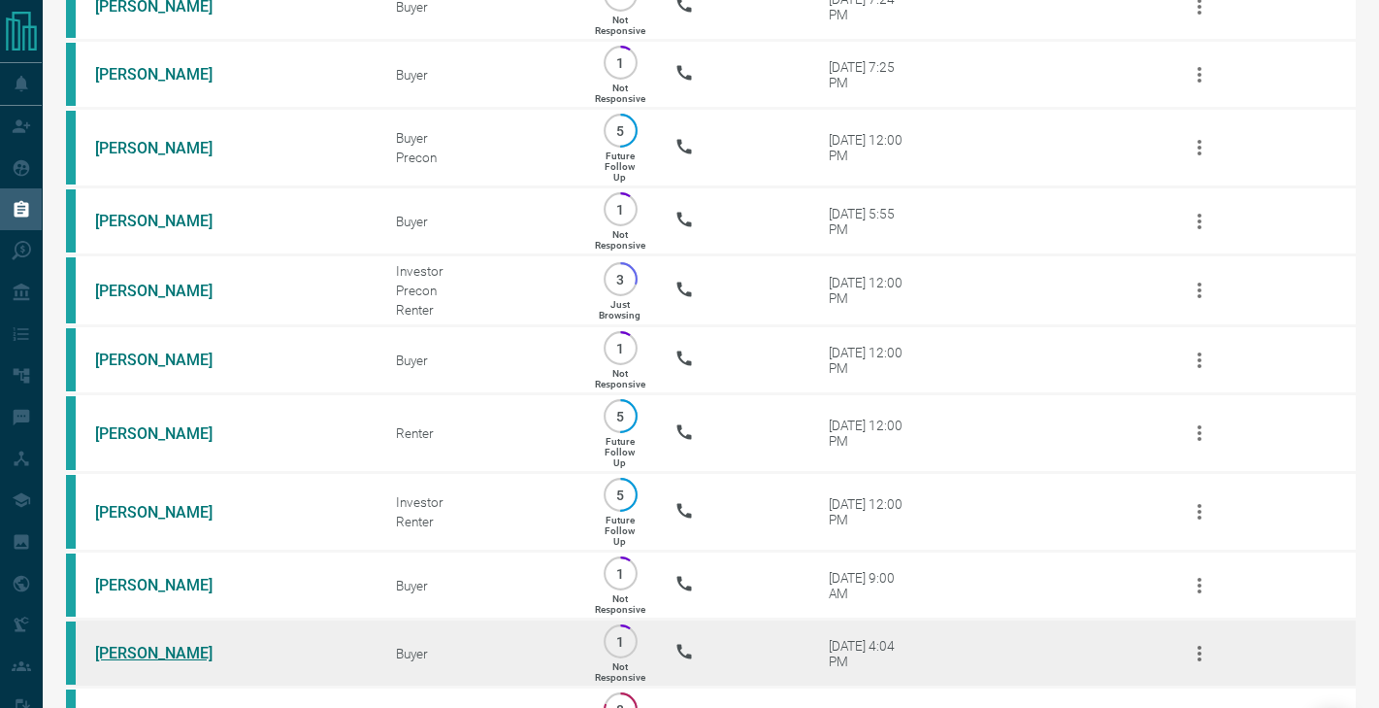
click at [133, 652] on link "[PERSON_NAME]" at bounding box center [168, 652] width 146 height 18
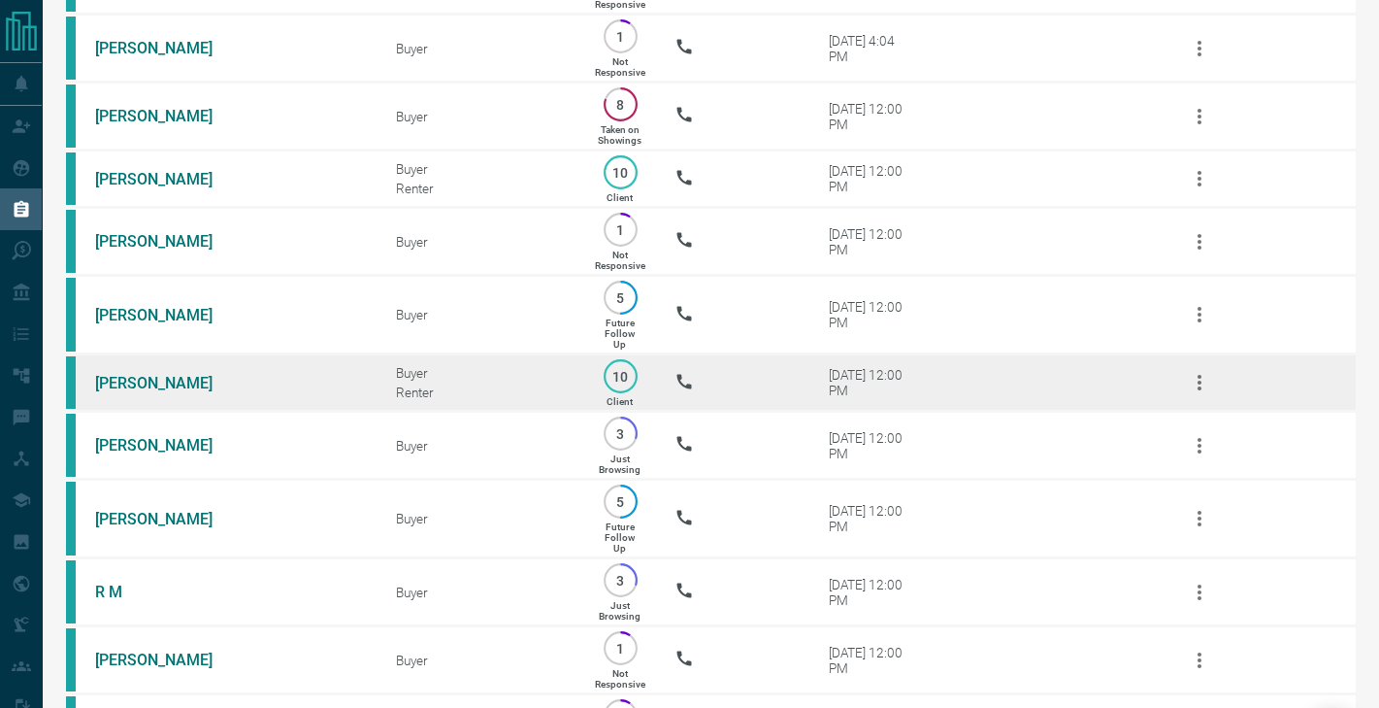
scroll to position [1186, 0]
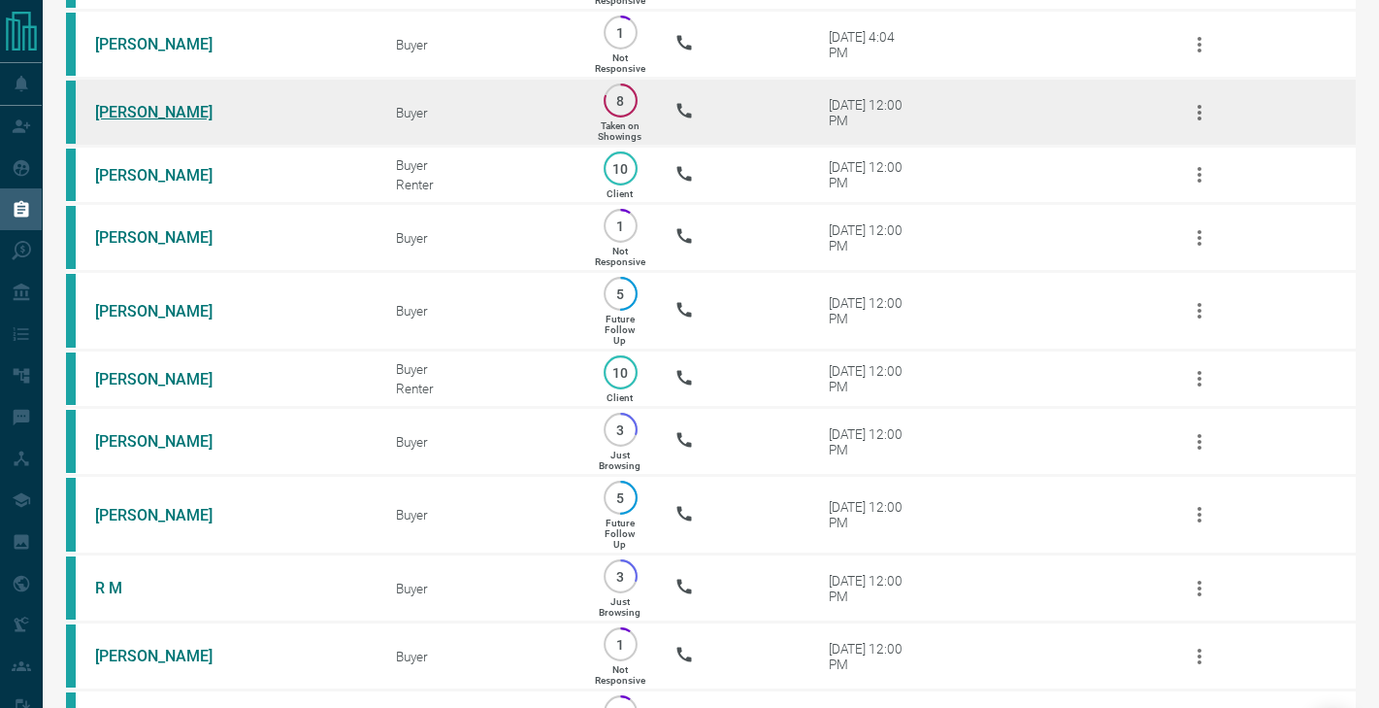
click at [167, 113] on link "[PERSON_NAME]" at bounding box center [168, 112] width 146 height 18
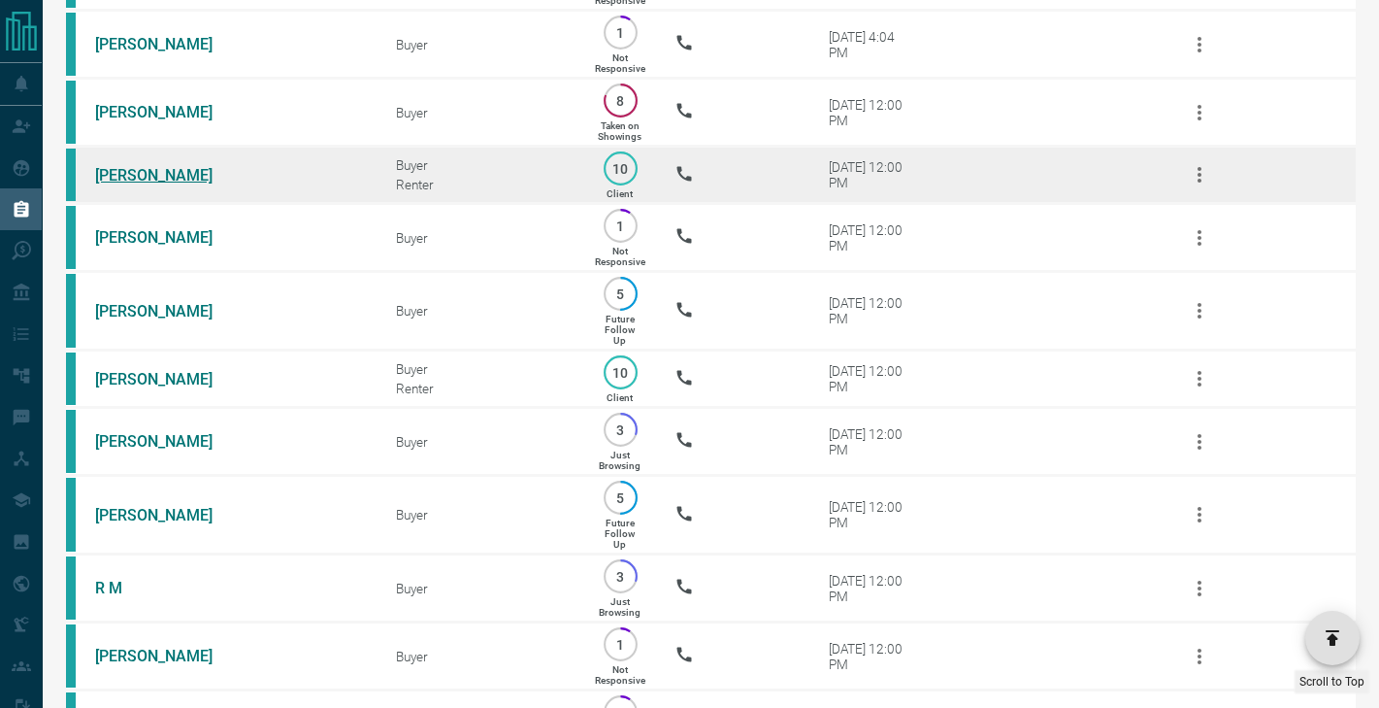
click at [166, 174] on link "[PERSON_NAME]" at bounding box center [168, 175] width 146 height 18
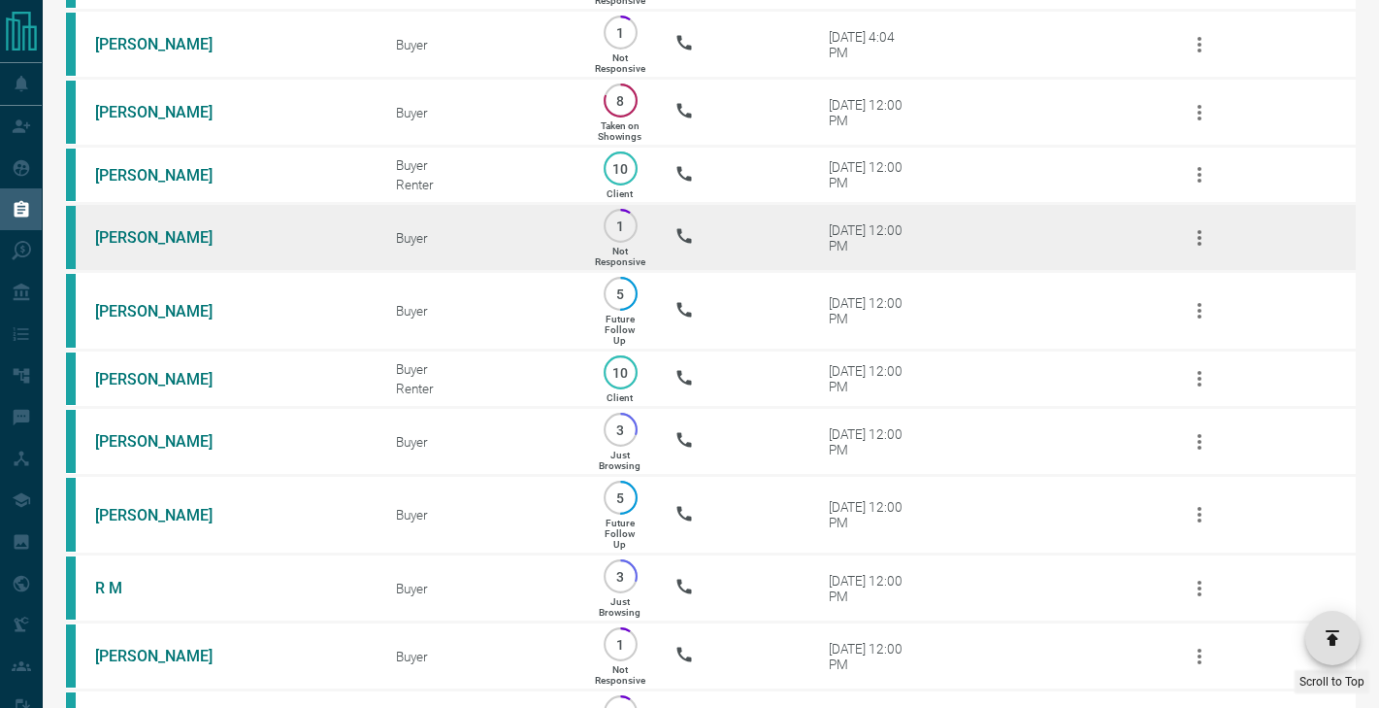
drag, startPoint x: 156, startPoint y: 232, endPoint x: 156, endPoint y: 247, distance: 15.5
click at [156, 232] on link "[PERSON_NAME]" at bounding box center [168, 237] width 146 height 18
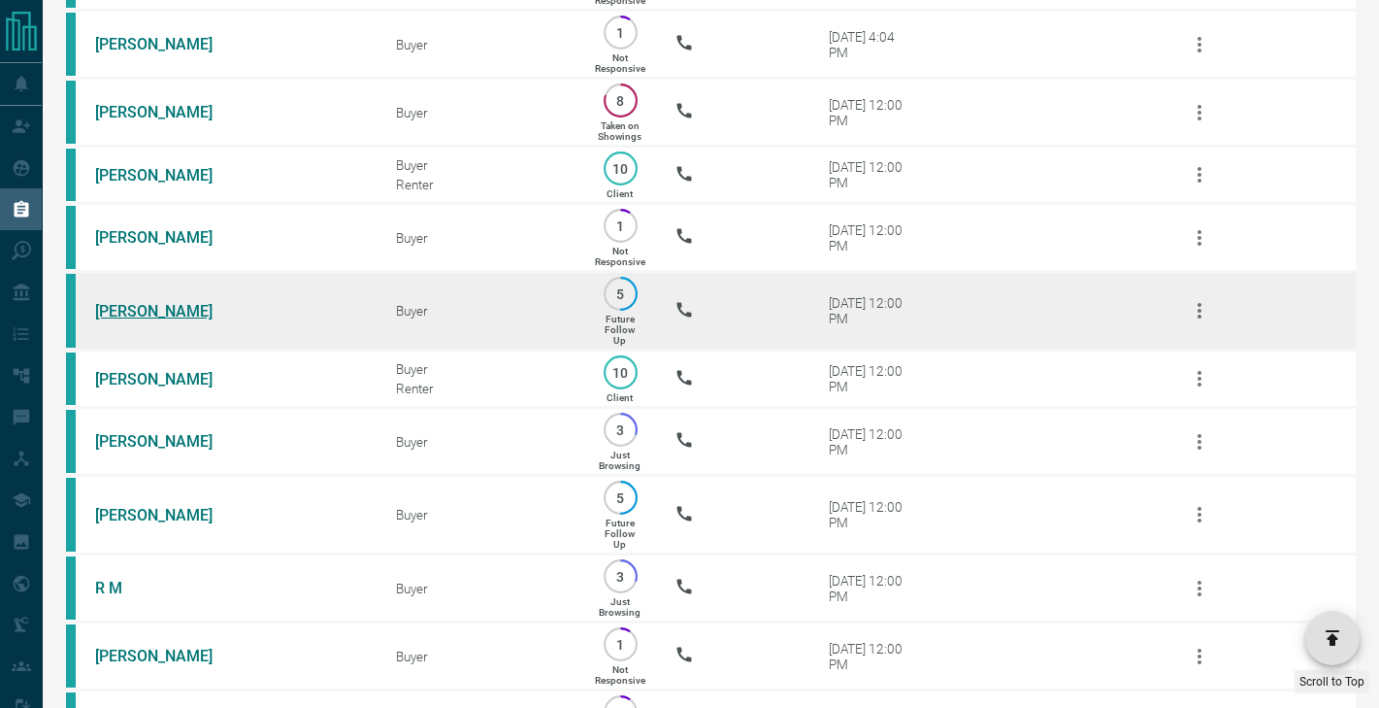
click at [154, 310] on link "[PERSON_NAME]" at bounding box center [168, 311] width 146 height 18
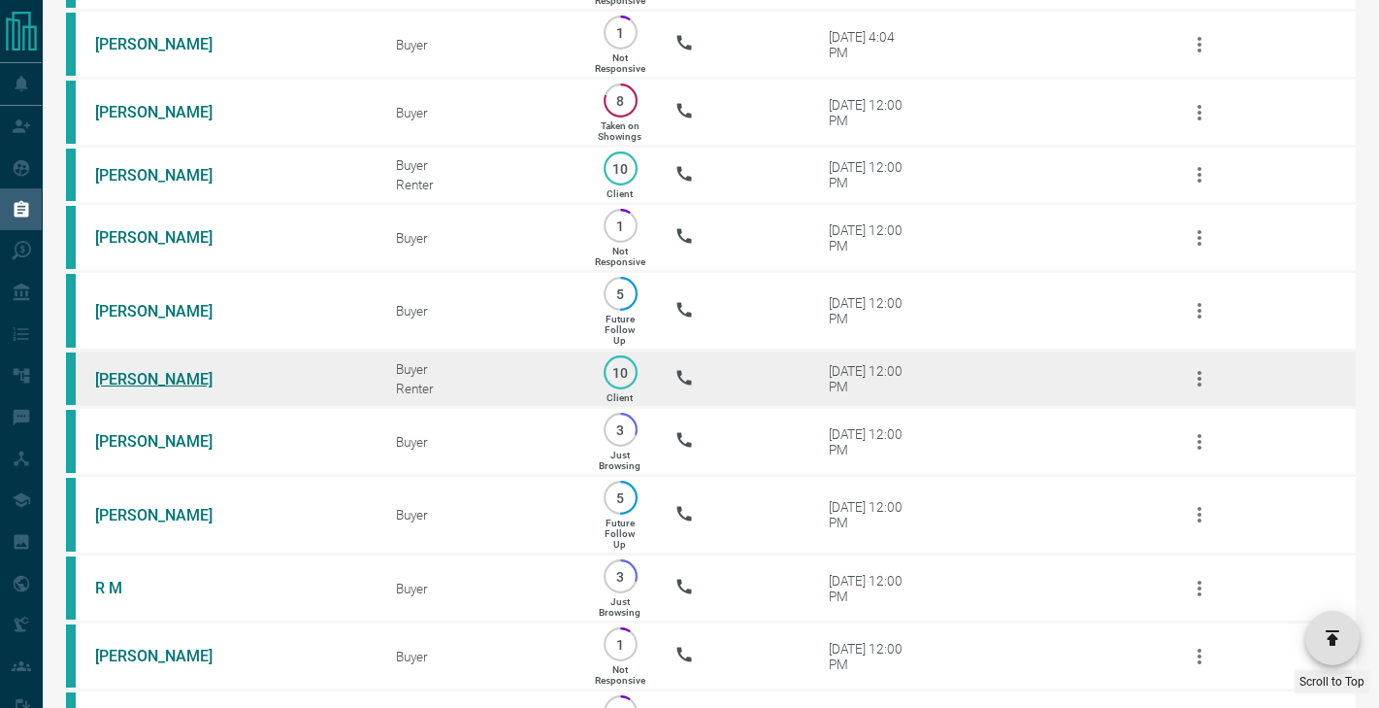
click at [147, 379] on link "[PERSON_NAME]" at bounding box center [168, 379] width 146 height 18
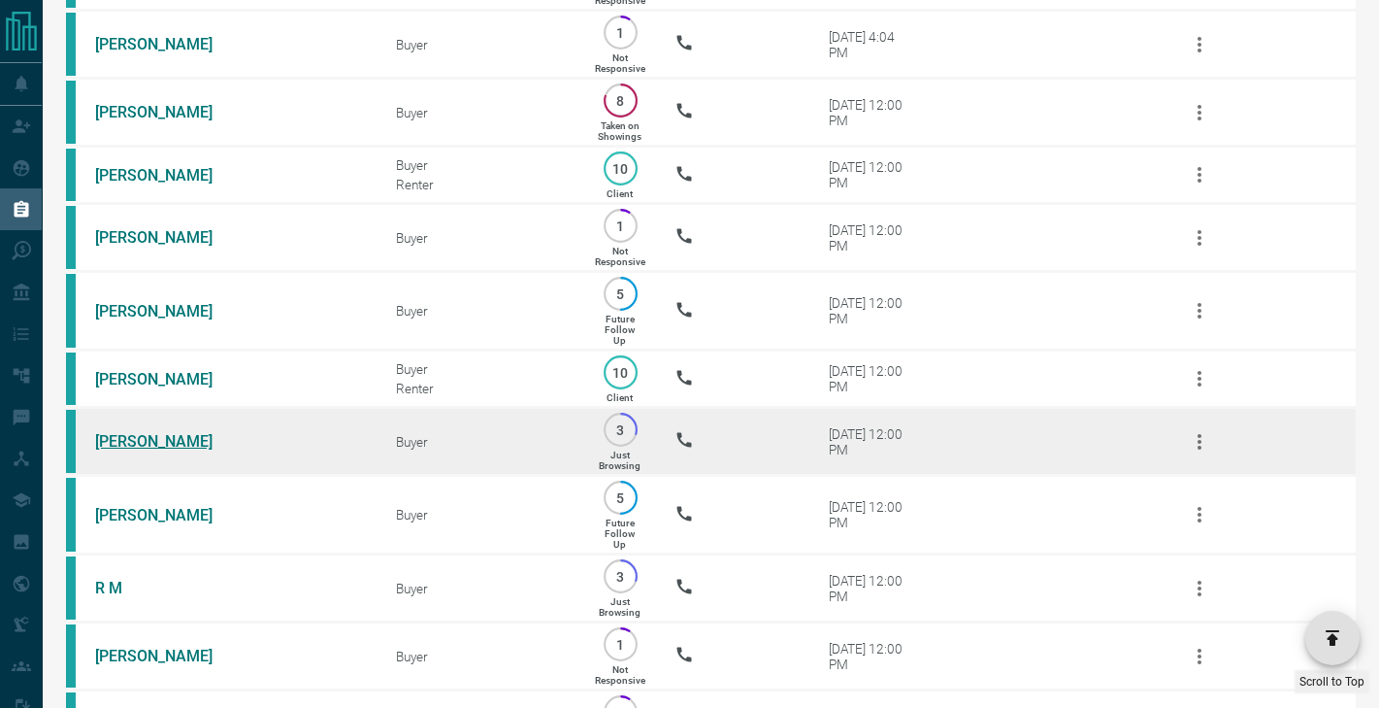
click at [146, 437] on link "[PERSON_NAME]" at bounding box center [168, 441] width 146 height 18
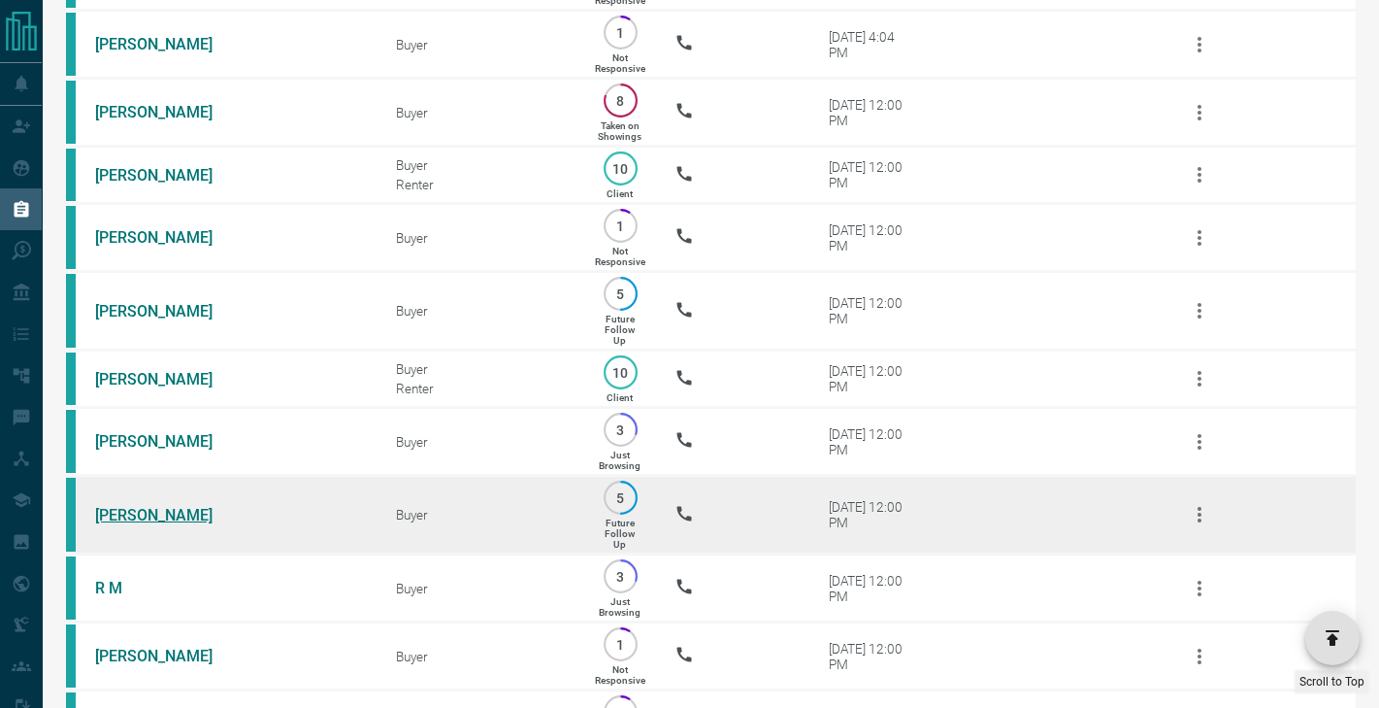
click at [143, 507] on link "[PERSON_NAME]" at bounding box center [168, 515] width 146 height 18
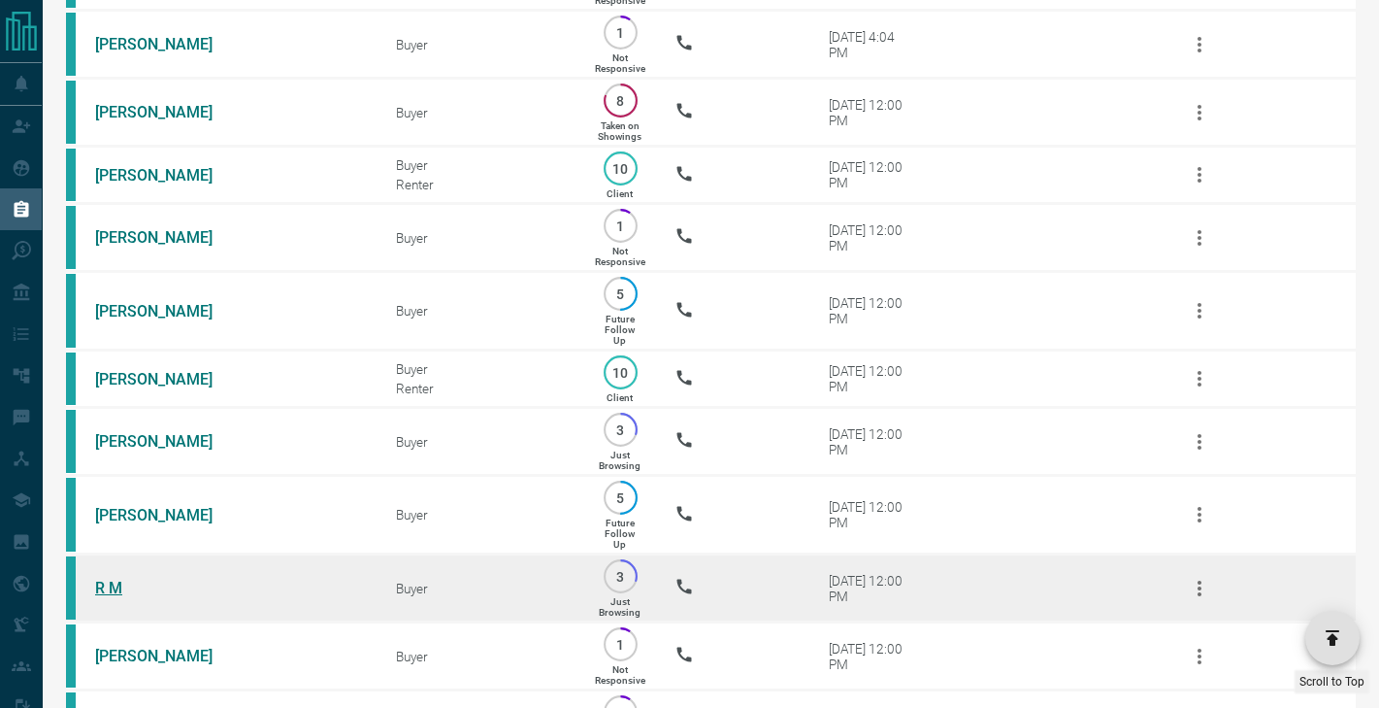
click at [112, 578] on link "R M" at bounding box center [168, 587] width 146 height 18
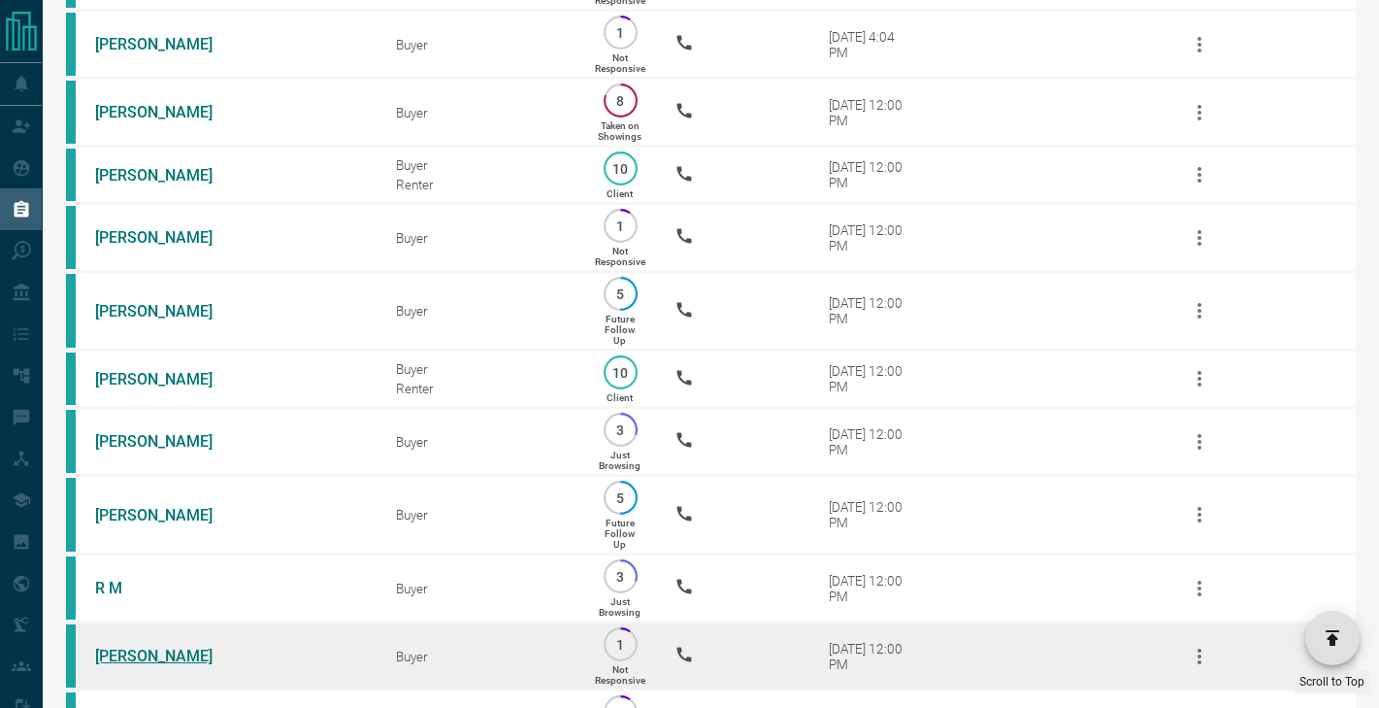
click at [127, 657] on link "[PERSON_NAME]" at bounding box center [168, 655] width 146 height 18
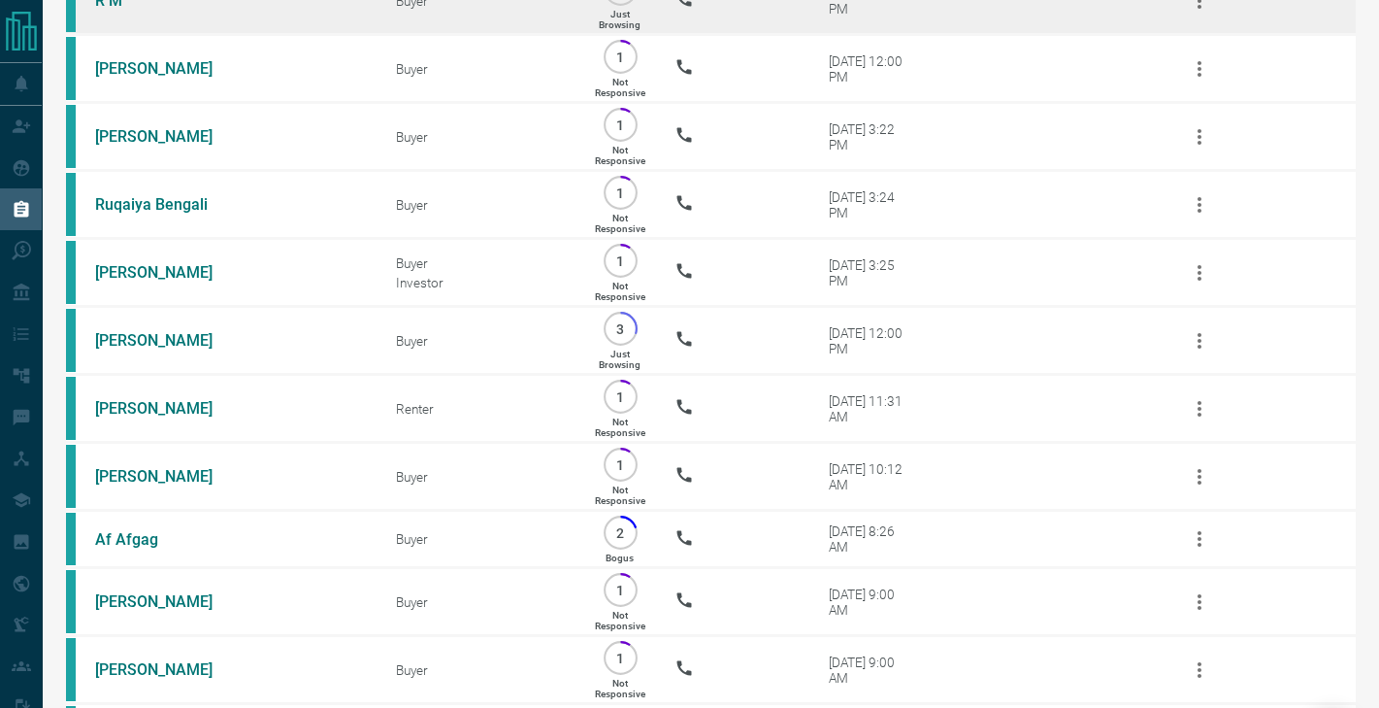
scroll to position [1772, 0]
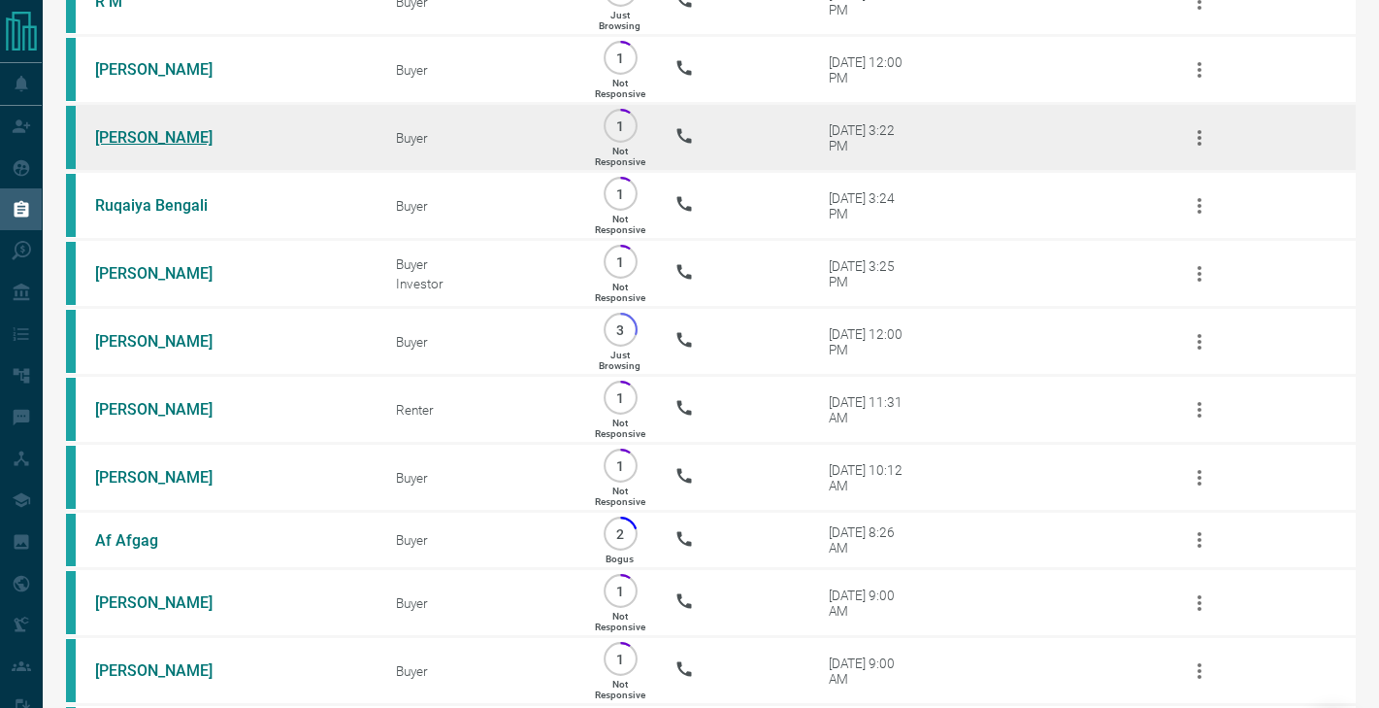
click at [139, 137] on link "[PERSON_NAME]" at bounding box center [168, 137] width 146 height 18
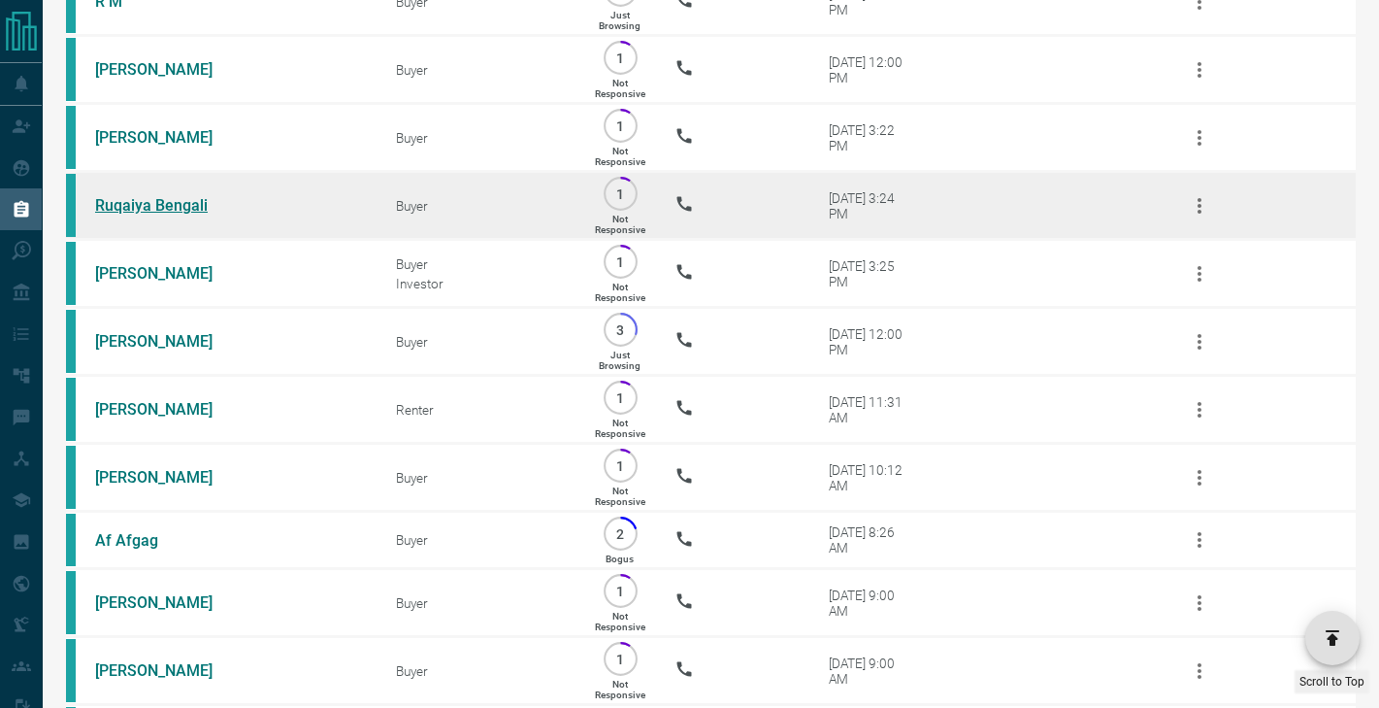
click at [138, 210] on link "Ruqaiya Bengali" at bounding box center [168, 205] width 146 height 18
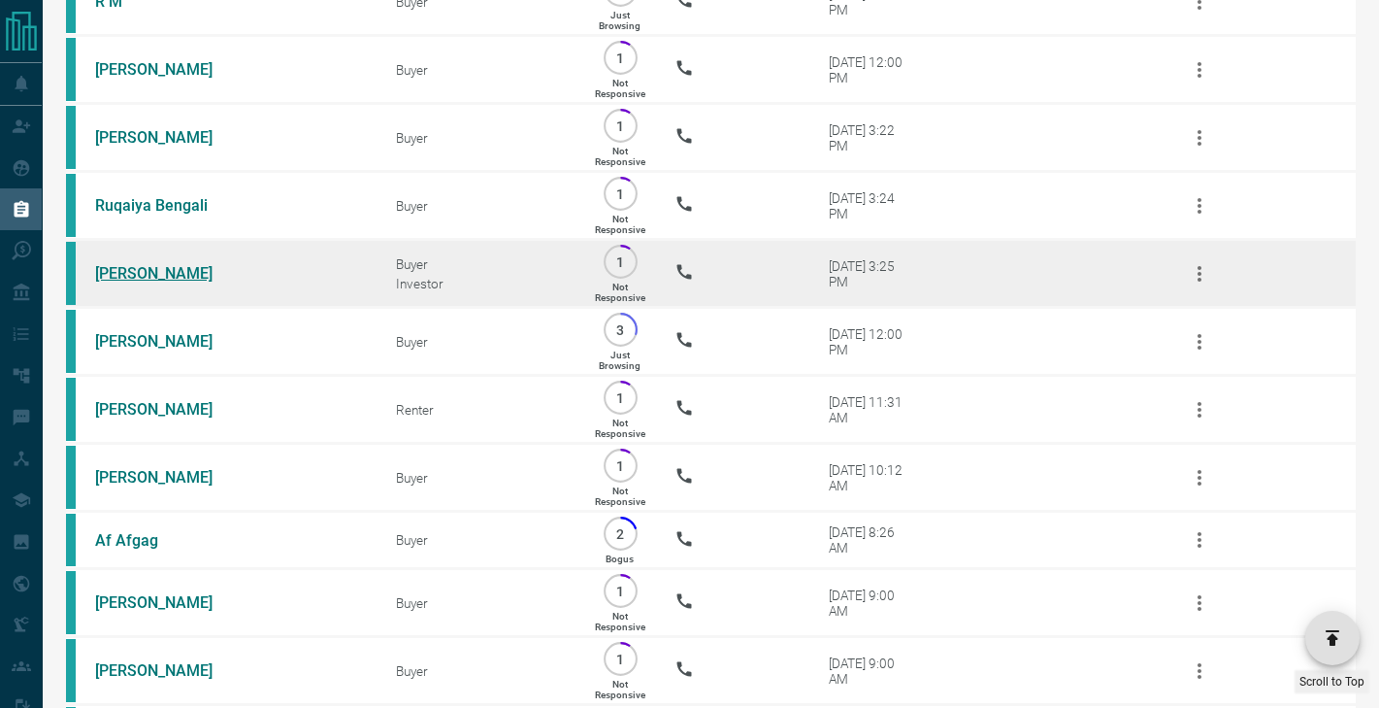
click at [138, 276] on link "[PERSON_NAME]" at bounding box center [168, 273] width 146 height 18
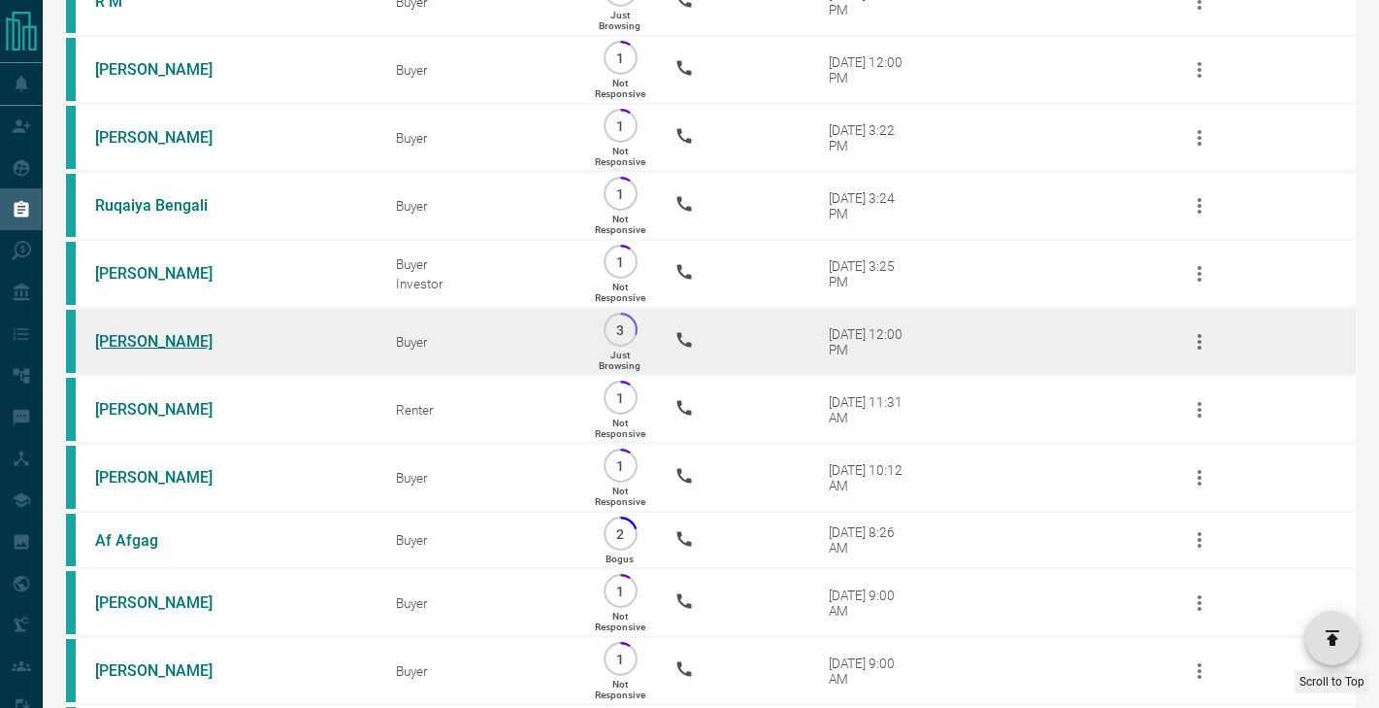
click at [137, 333] on link "[PERSON_NAME]" at bounding box center [168, 341] width 146 height 18
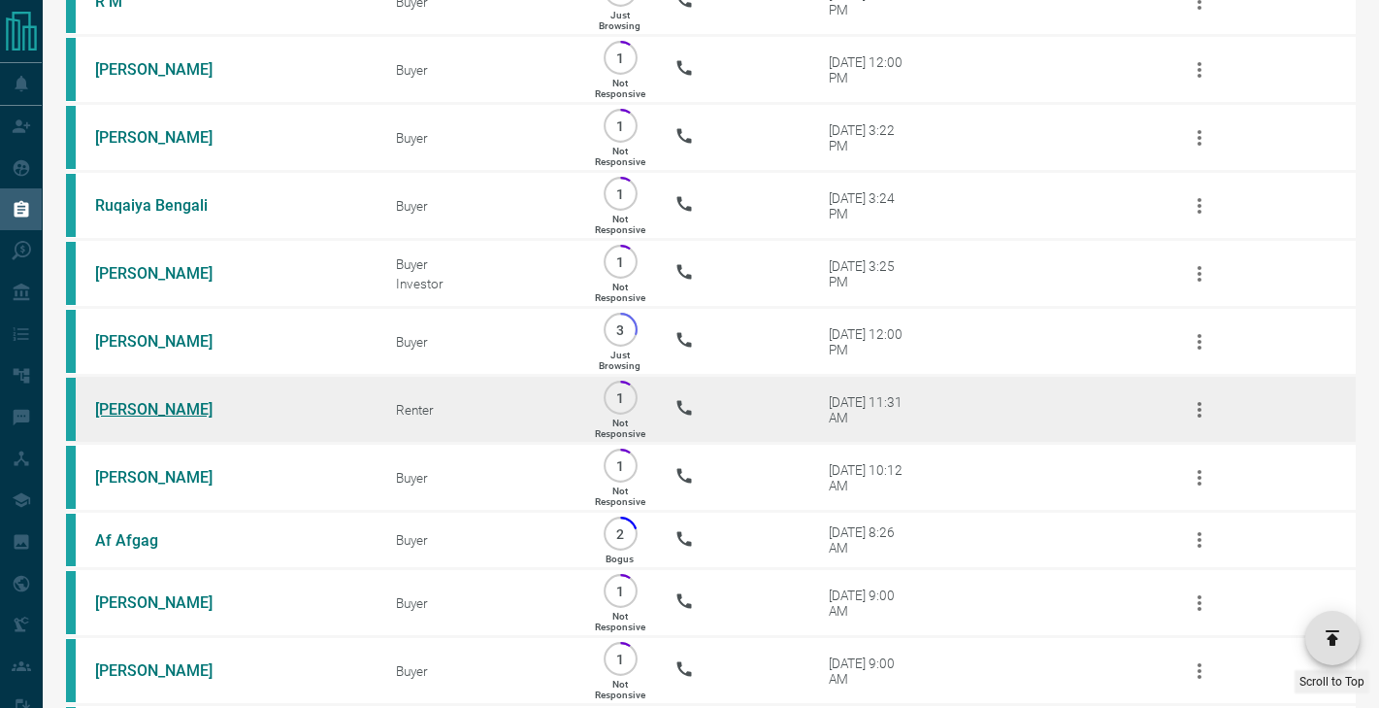
click at [133, 412] on link "[PERSON_NAME]" at bounding box center [168, 409] width 146 height 18
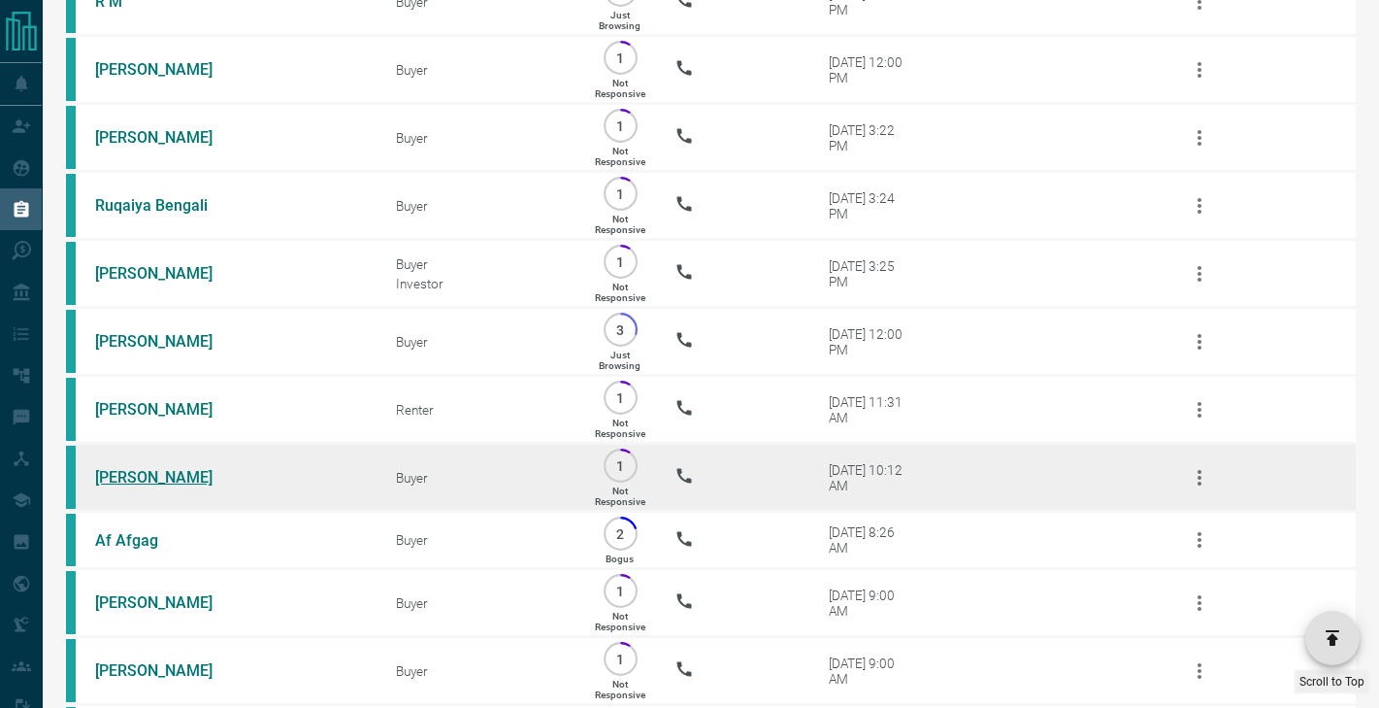
click at [133, 468] on link "[PERSON_NAME]" at bounding box center [168, 477] width 146 height 18
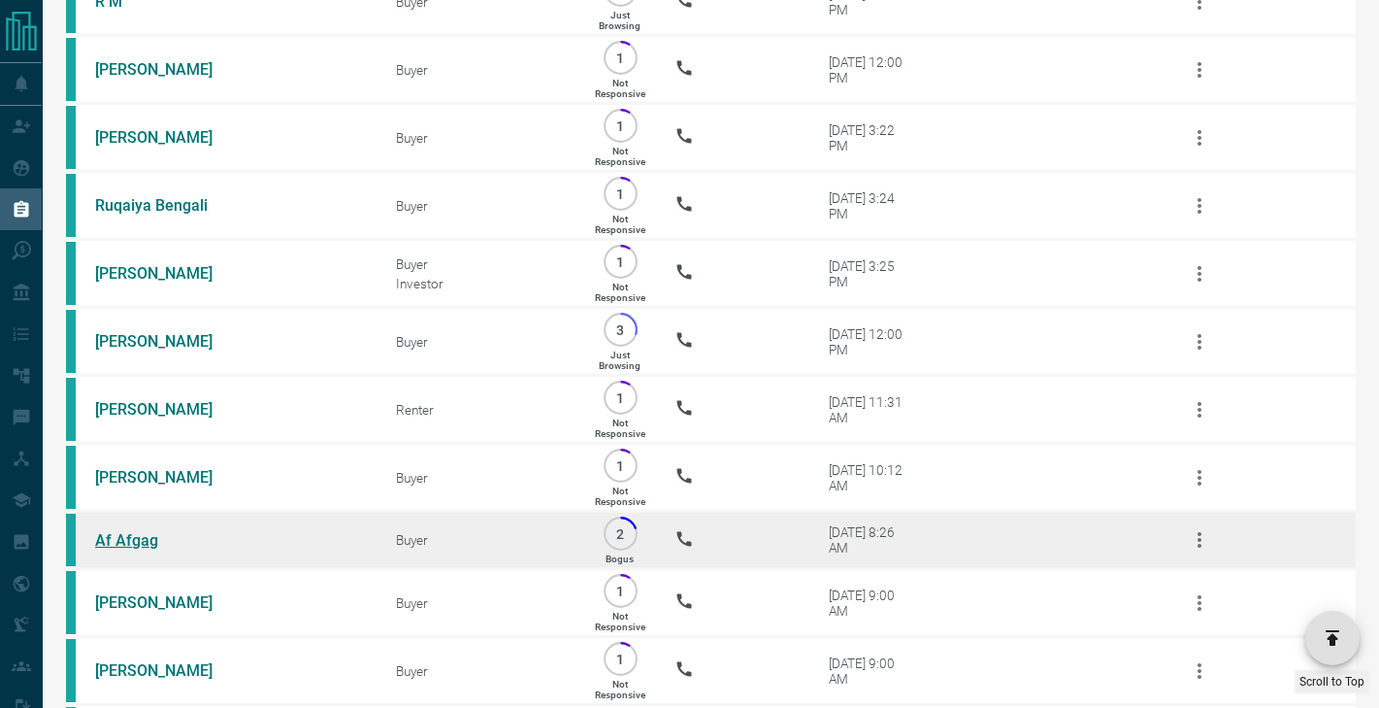
click at [132, 531] on link "Af Afgag" at bounding box center [168, 540] width 146 height 18
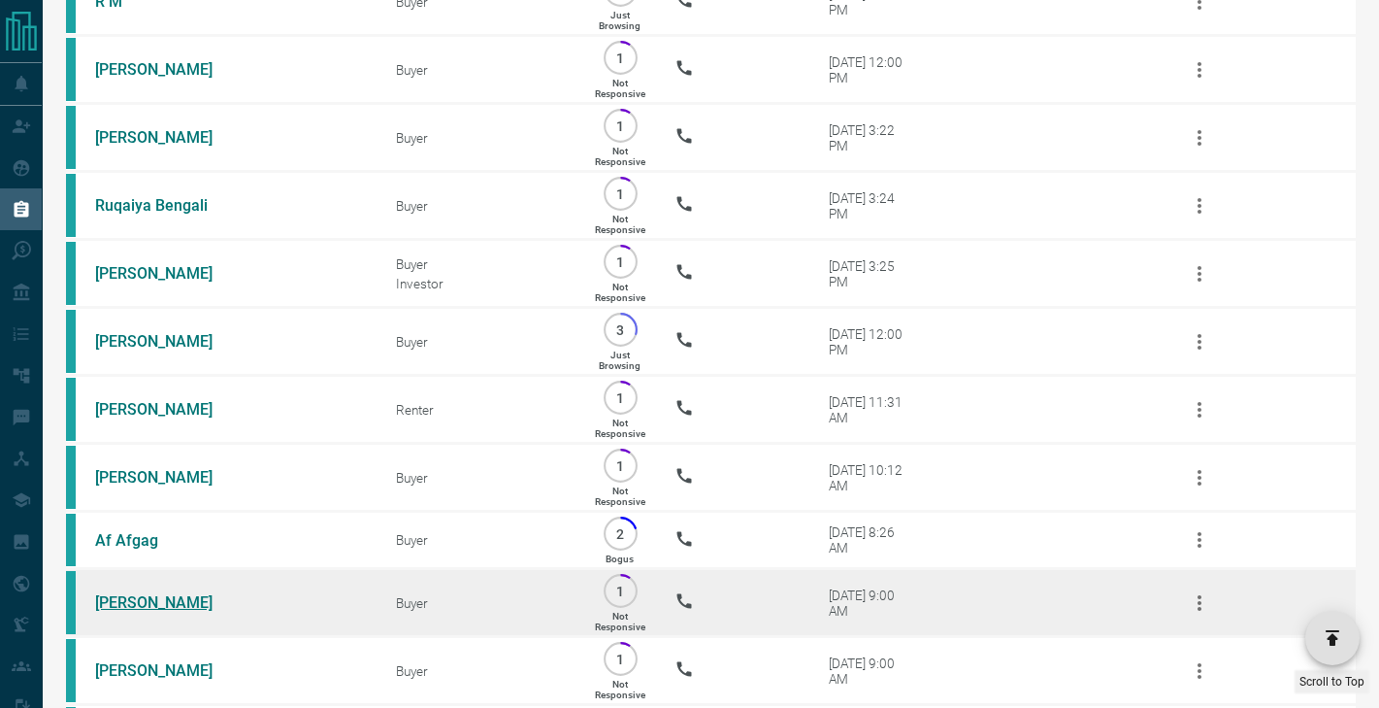
click at [138, 600] on link "[PERSON_NAME]" at bounding box center [168, 602] width 146 height 18
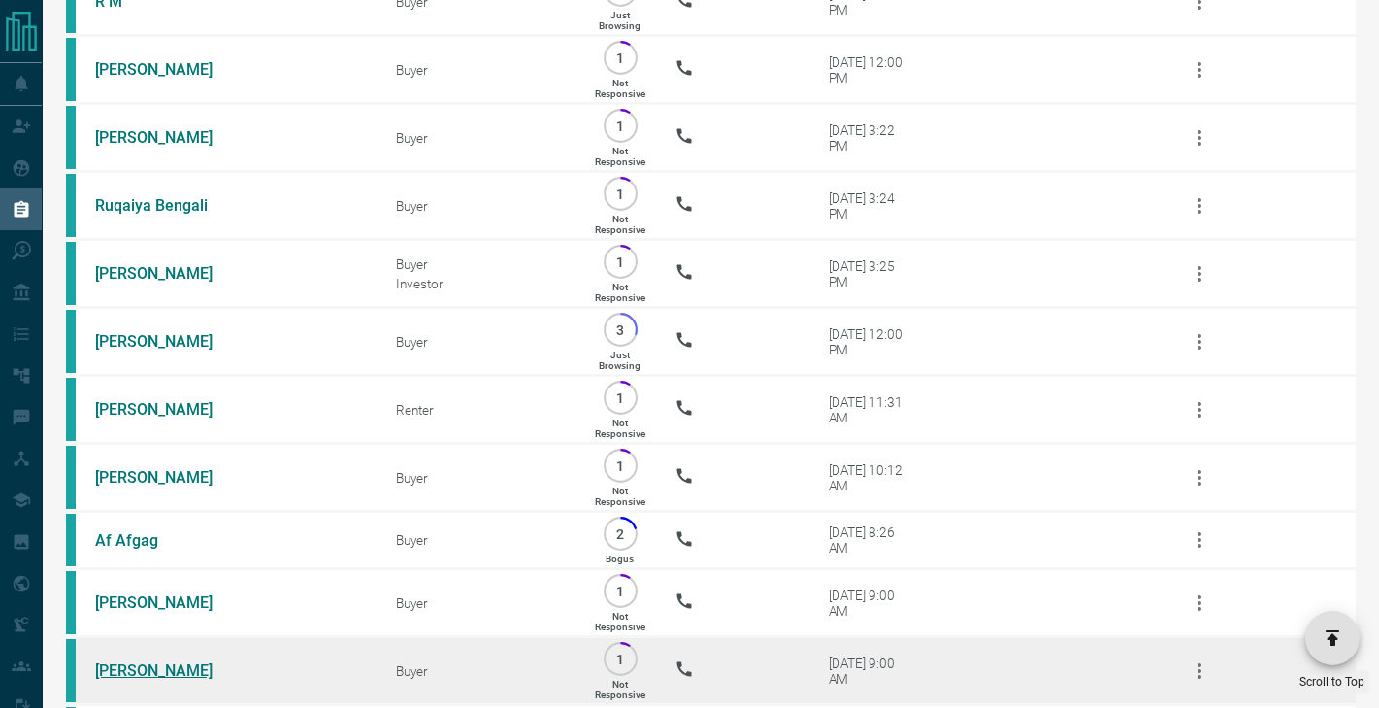
click at [139, 669] on link "[PERSON_NAME]" at bounding box center [168, 670] width 146 height 18
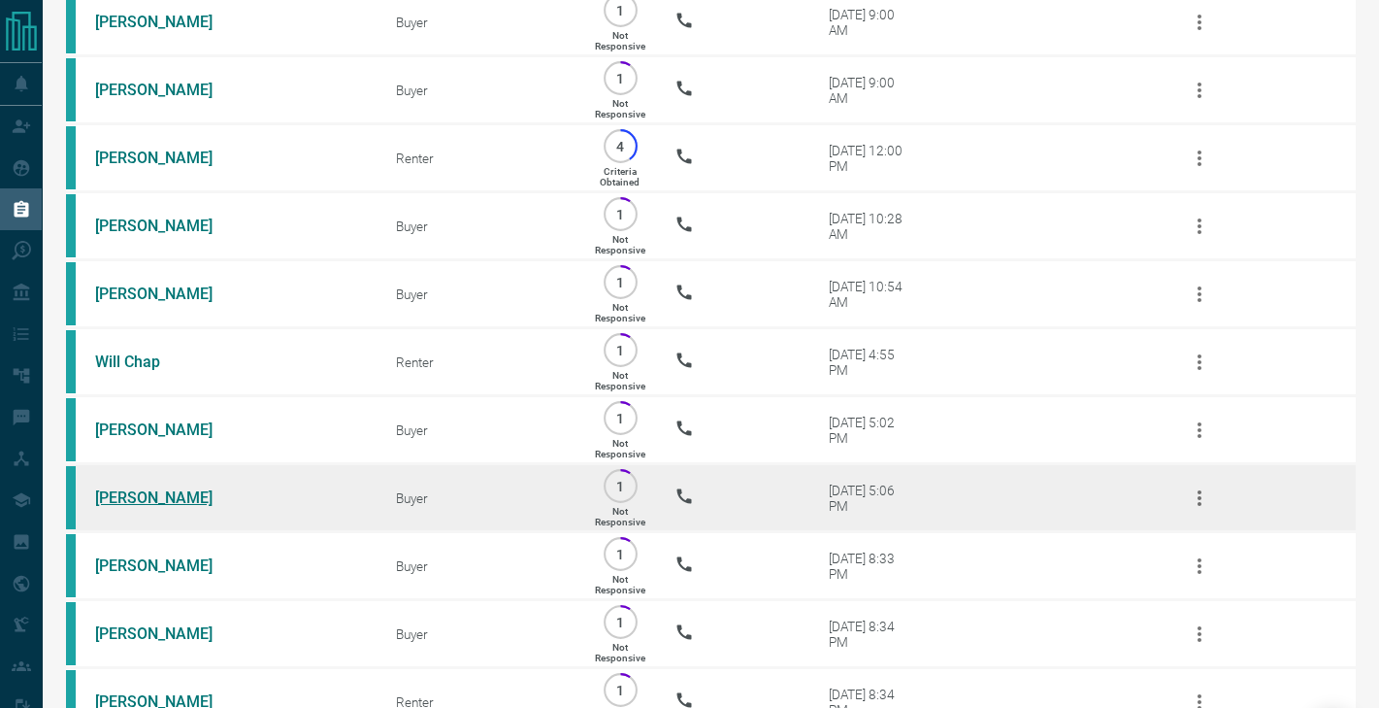
scroll to position [2353, 0]
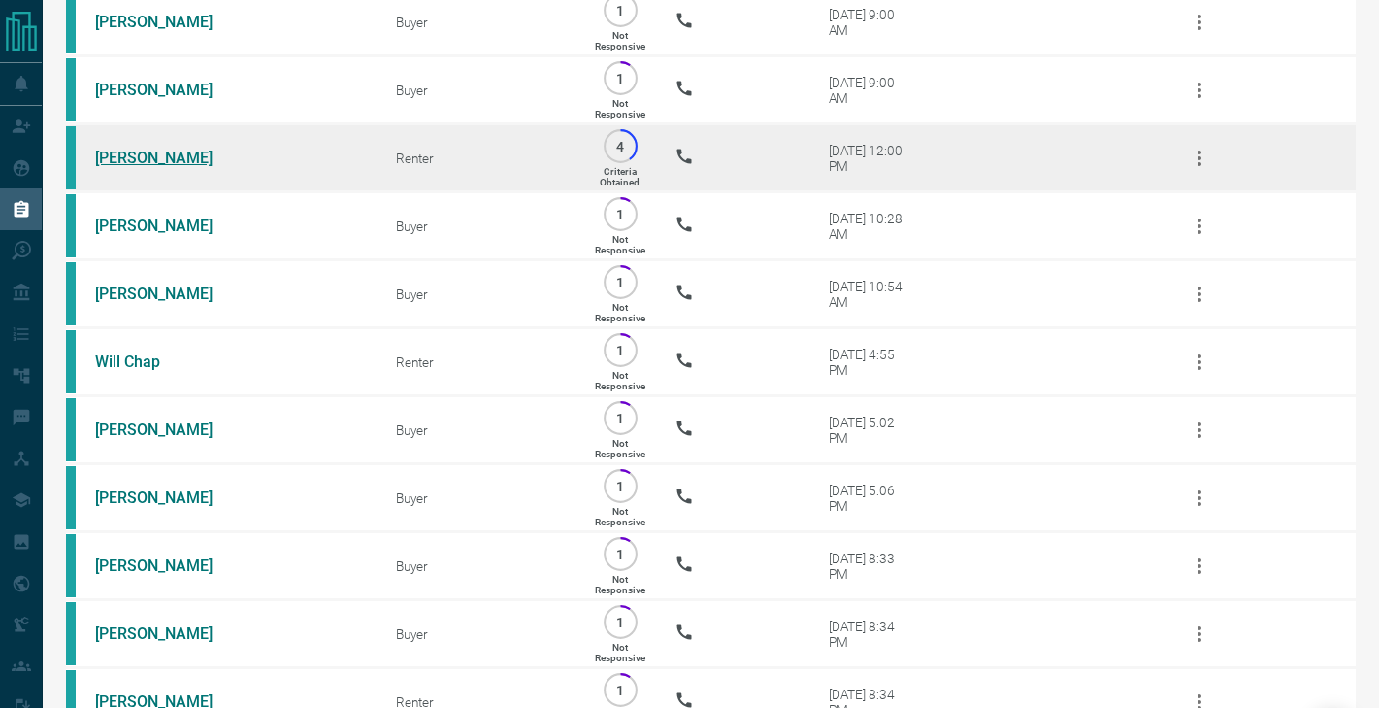
click at [184, 153] on link "[PERSON_NAME]" at bounding box center [168, 157] width 146 height 18
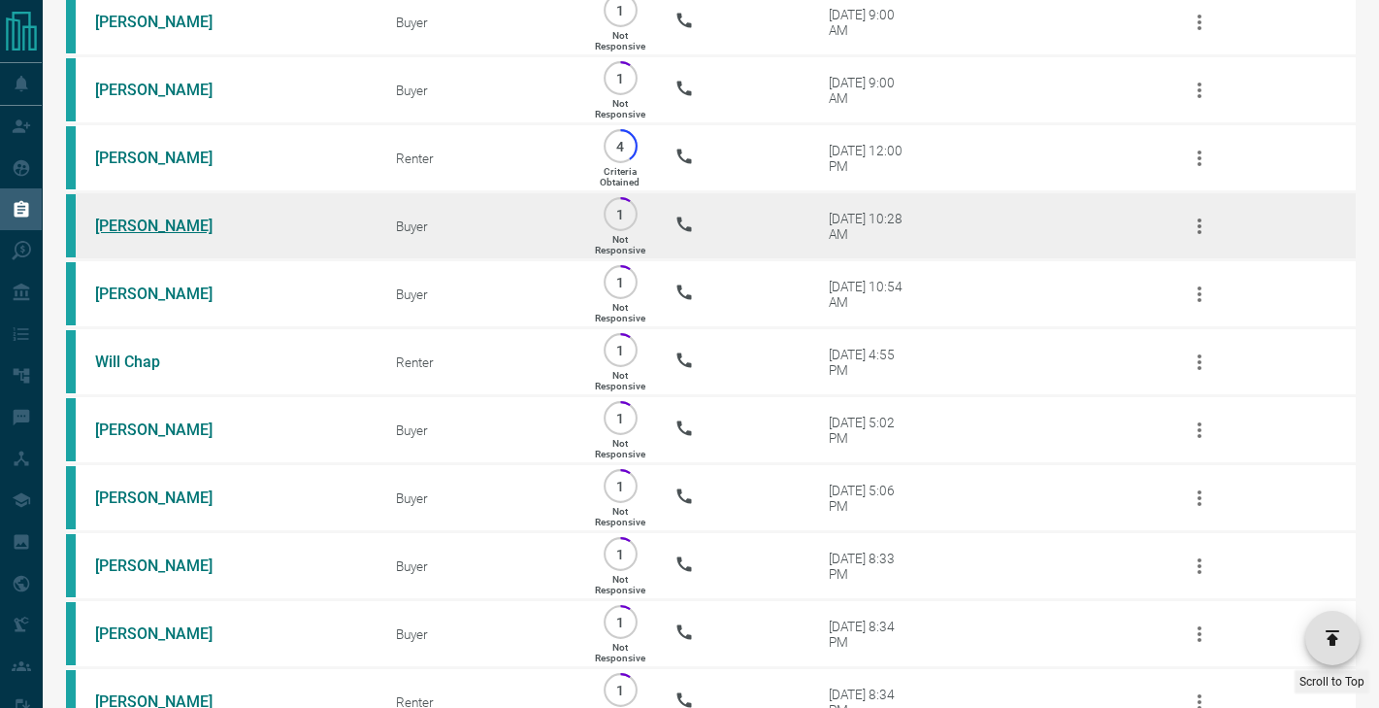
click at [154, 216] on link "[PERSON_NAME]" at bounding box center [168, 225] width 146 height 18
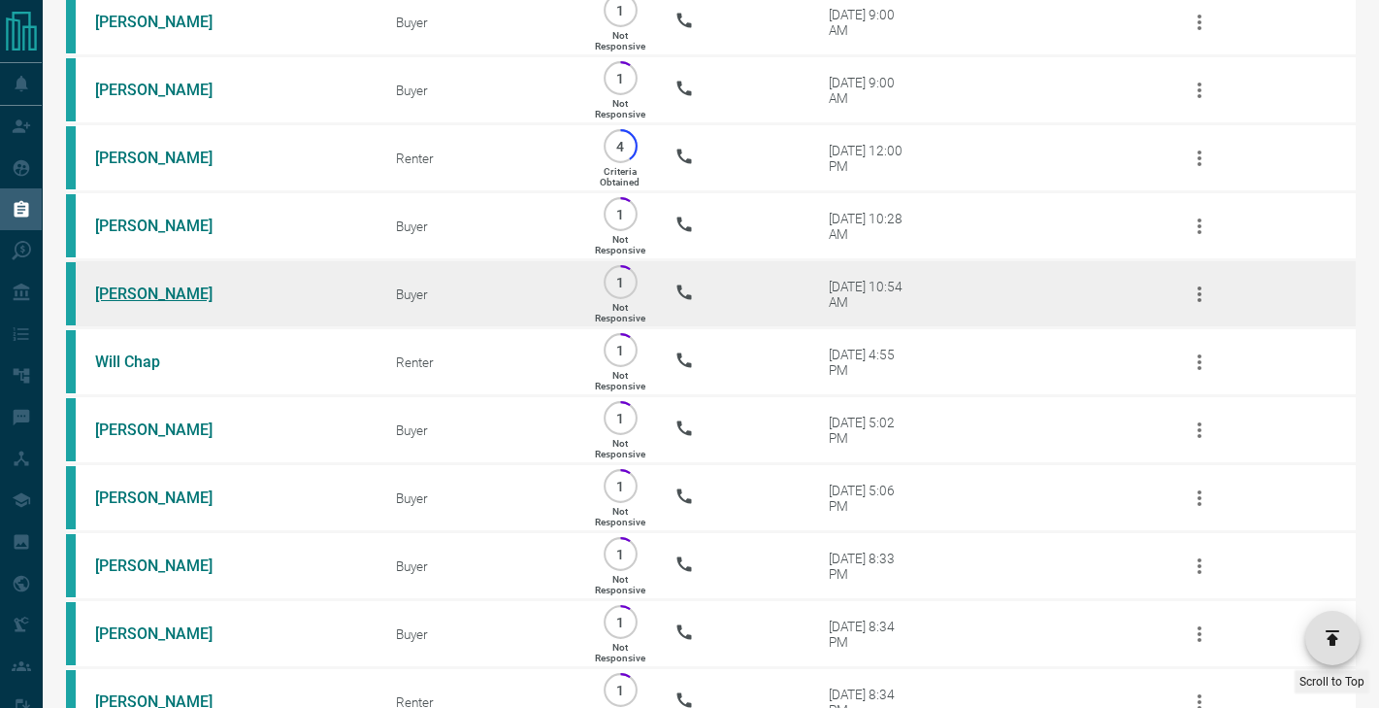
click at [154, 284] on link "[PERSON_NAME]" at bounding box center [168, 293] width 146 height 18
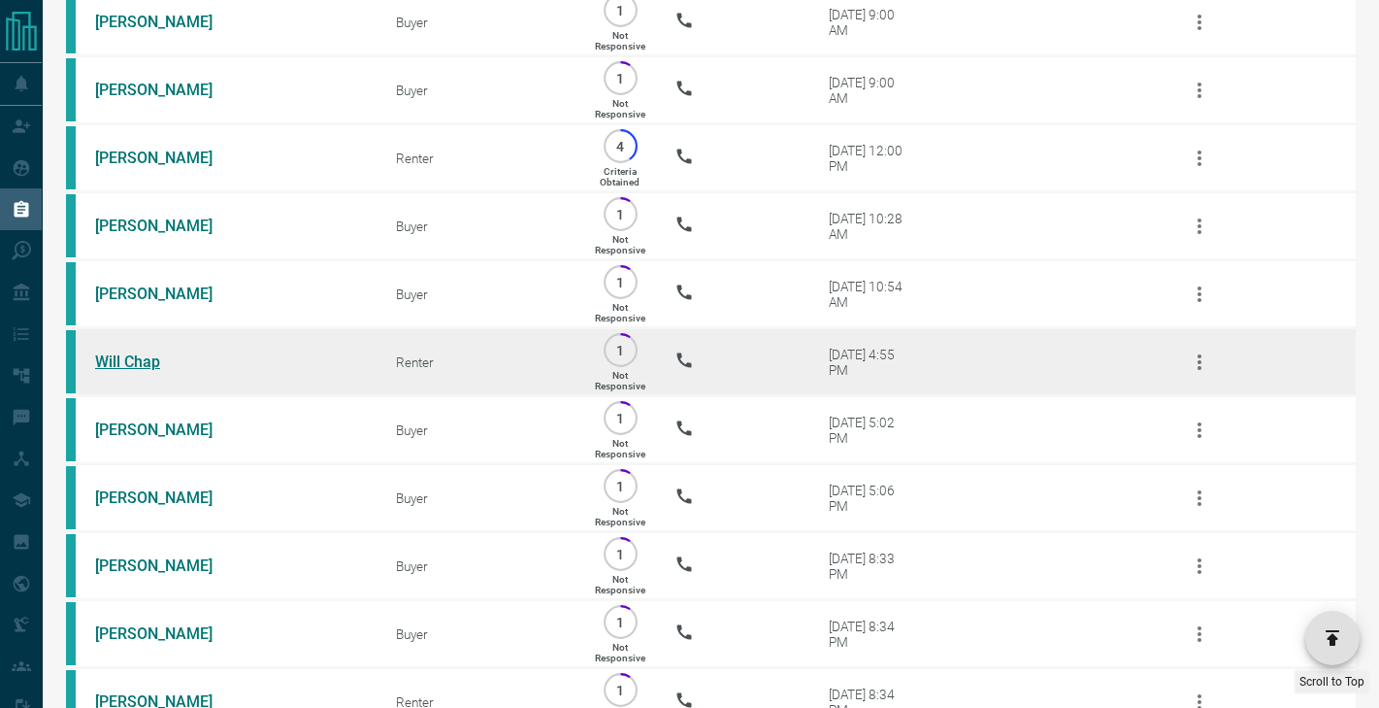
click at [134, 361] on link "Will Chap" at bounding box center [168, 361] width 146 height 18
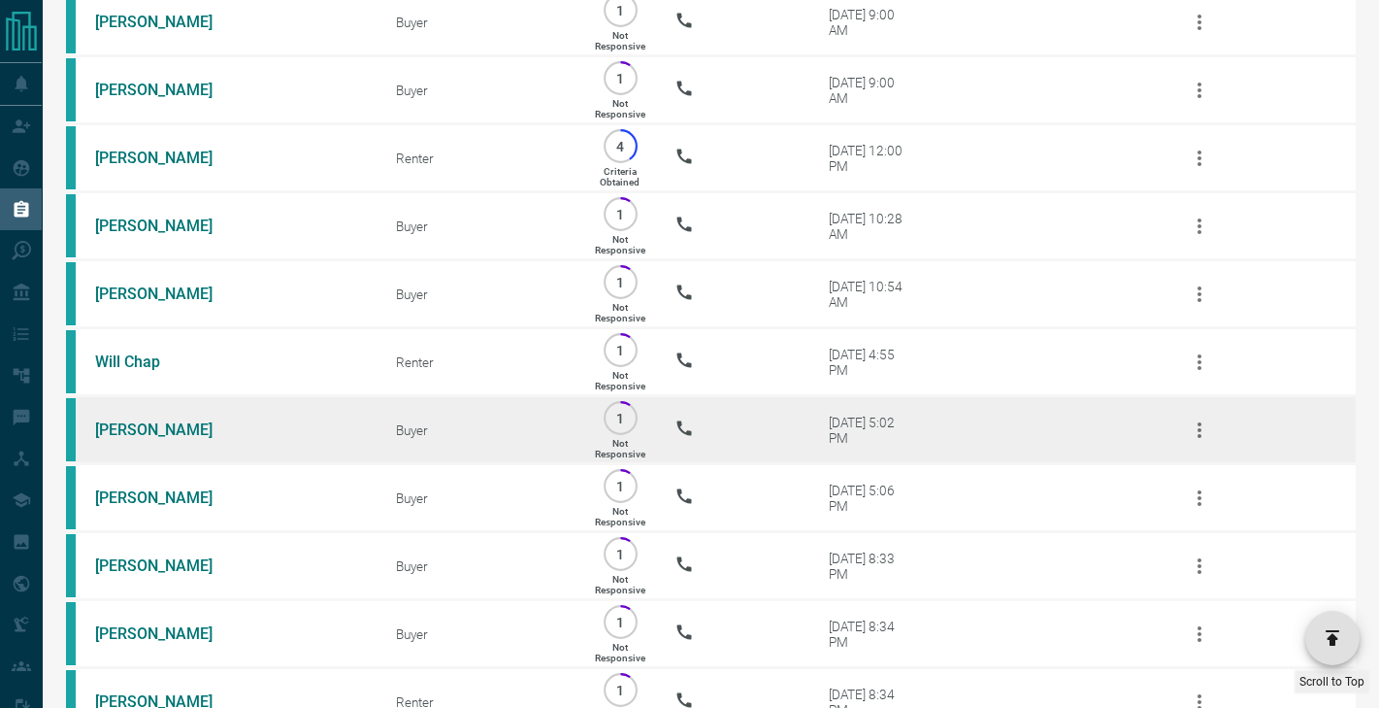
click at [134, 417] on td "[PERSON_NAME]" at bounding box center [216, 430] width 301 height 68
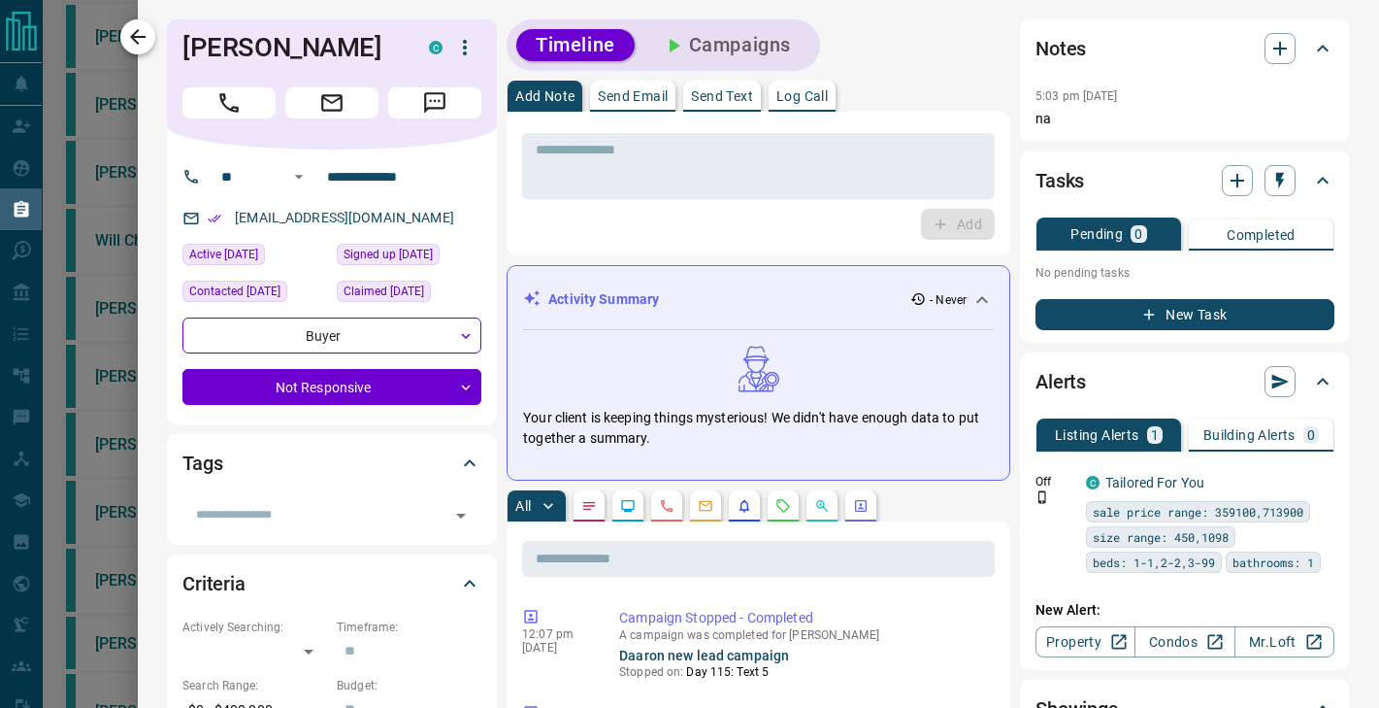
click at [148, 40] on icon "button" at bounding box center [137, 36] width 23 height 23
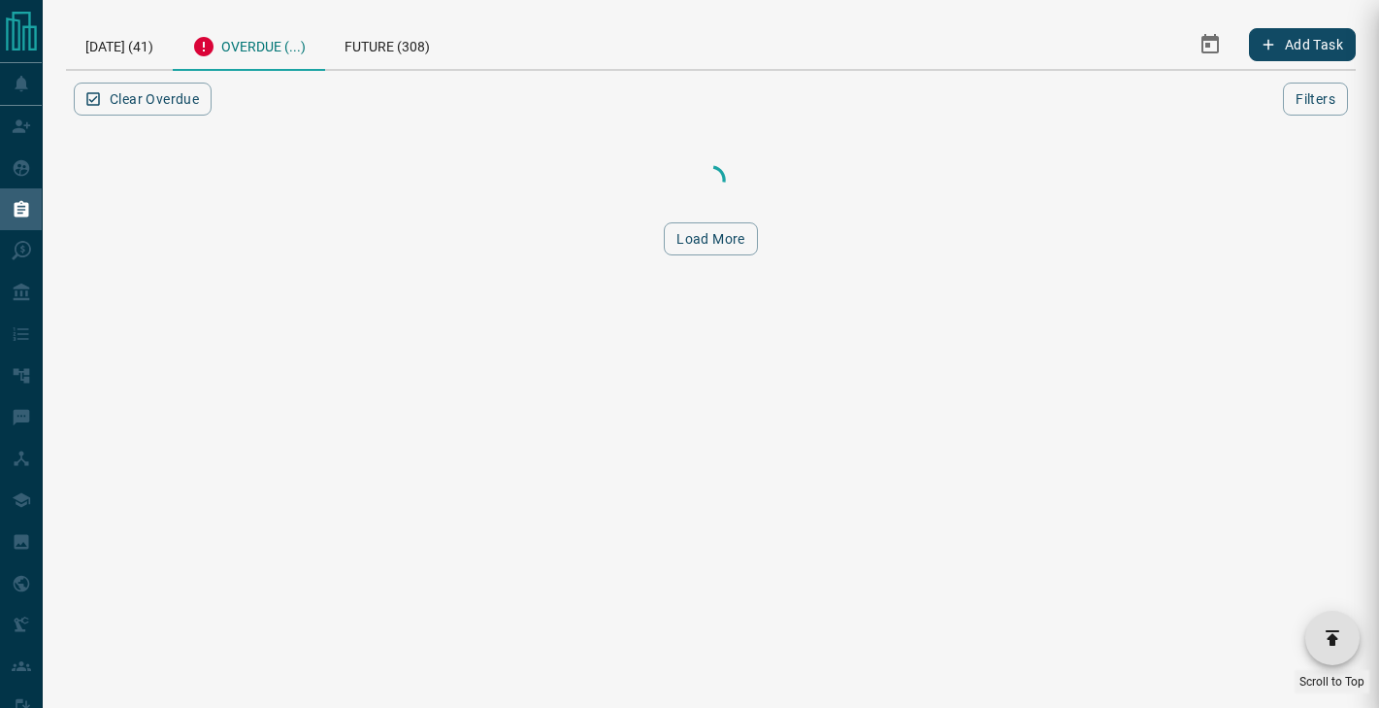
scroll to position [0, 0]
